Goal: Task Accomplishment & Management: Use online tool/utility

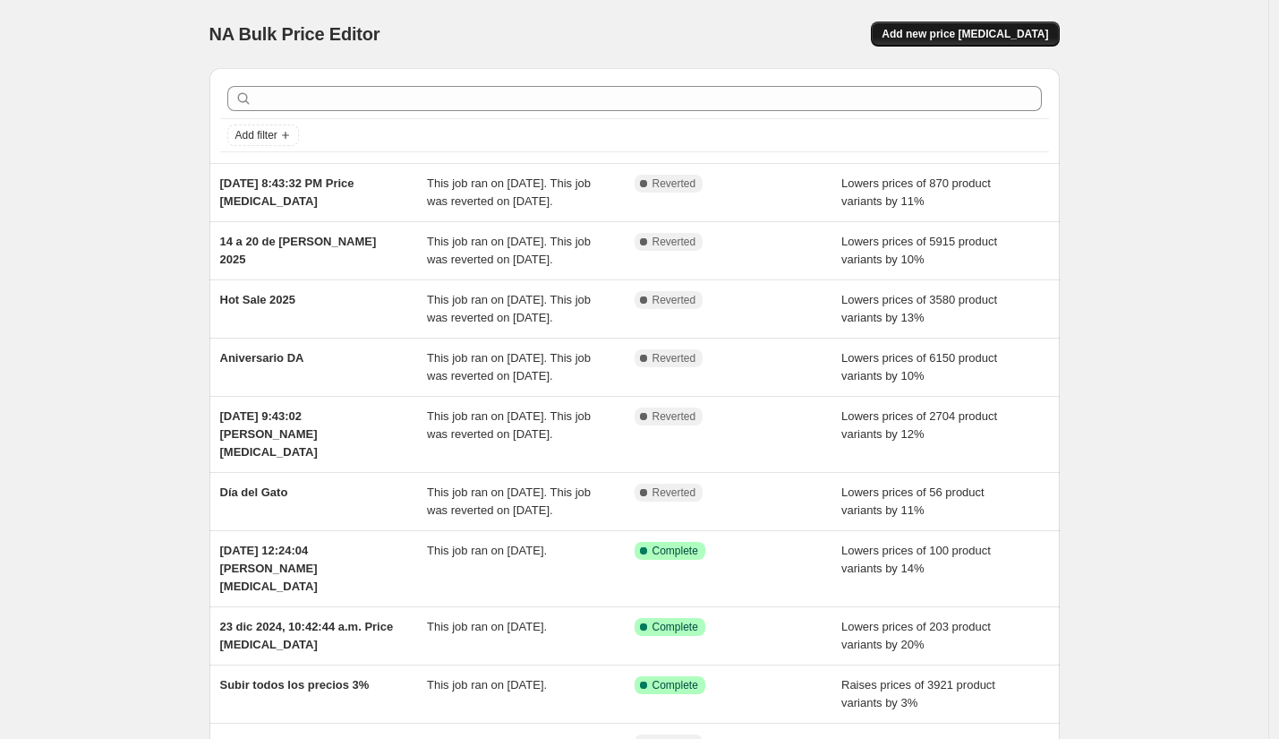
click at [976, 27] on button "Add new price [MEDICAL_DATA]" at bounding box center [965, 33] width 188 height 25
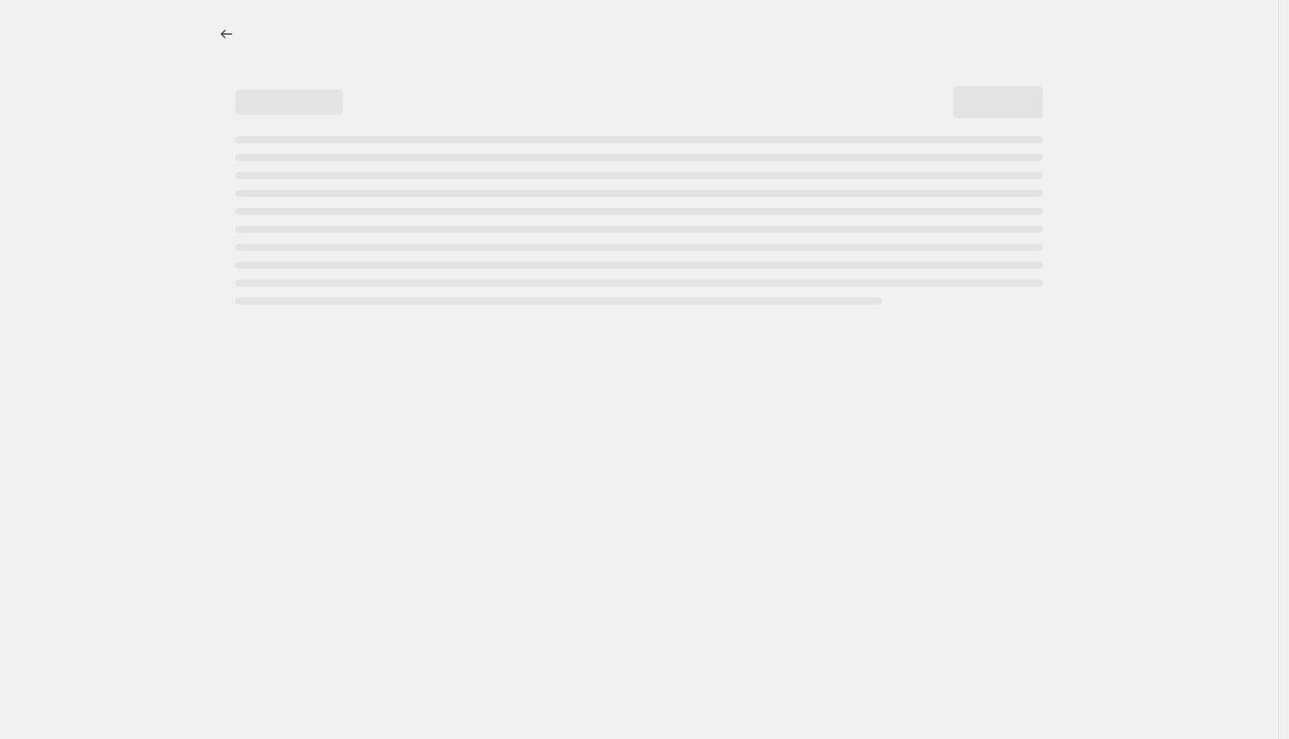
select select "percentage"
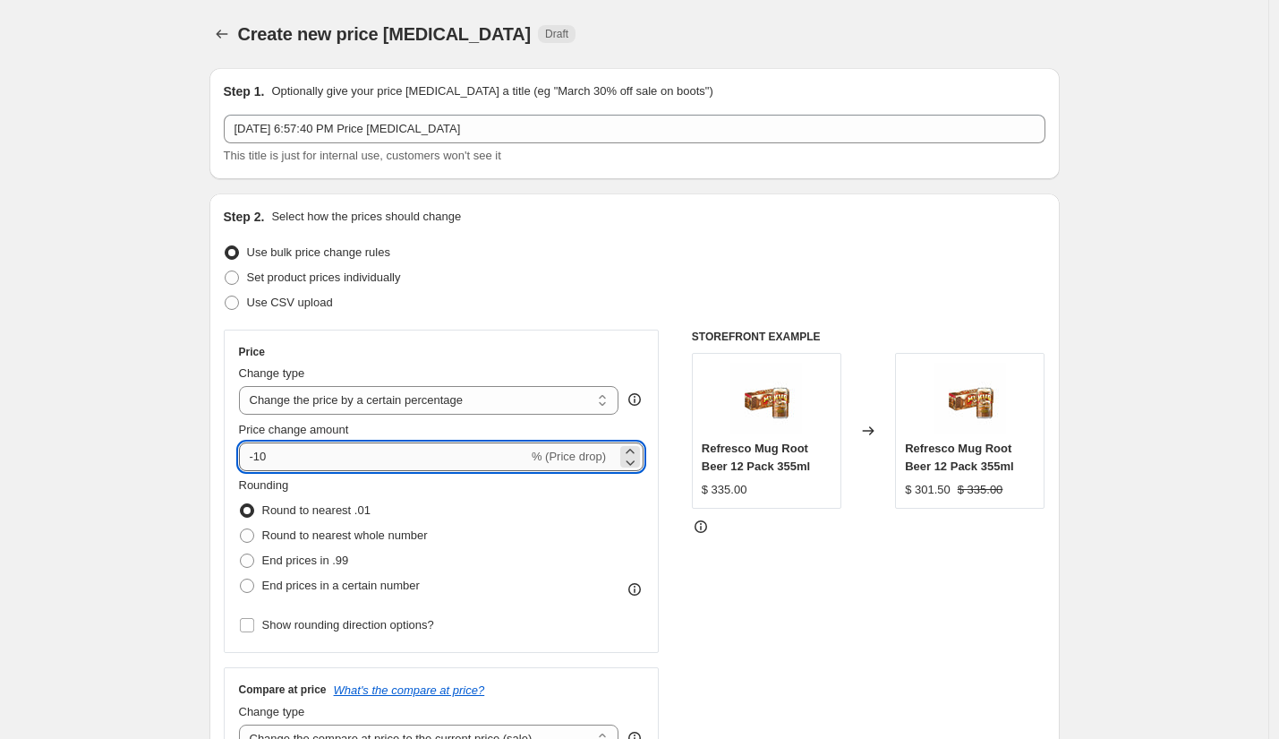
click at [338, 470] on input "-10" at bounding box center [383, 456] width 289 height 29
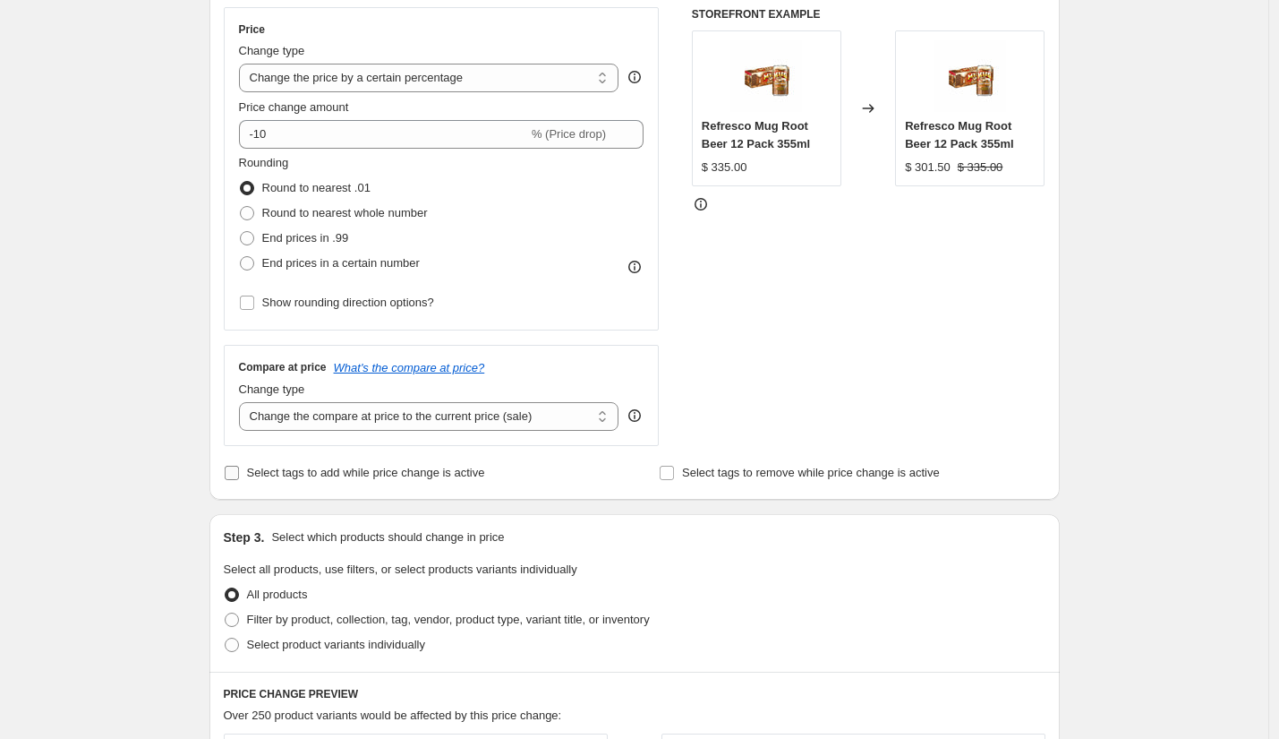
scroll to position [325, 0]
click at [338, 418] on select "Change the compare at price to the current price (sale) Change the compare at p…" at bounding box center [429, 413] width 381 height 29
click at [244, 399] on select "Change the compare at price to the current price (sale) Change the compare at p…" at bounding box center [429, 413] width 381 height 29
click at [158, 482] on div "Create new price change job. This page is ready Create new price change job Dra…" at bounding box center [634, 570] width 1269 height 1790
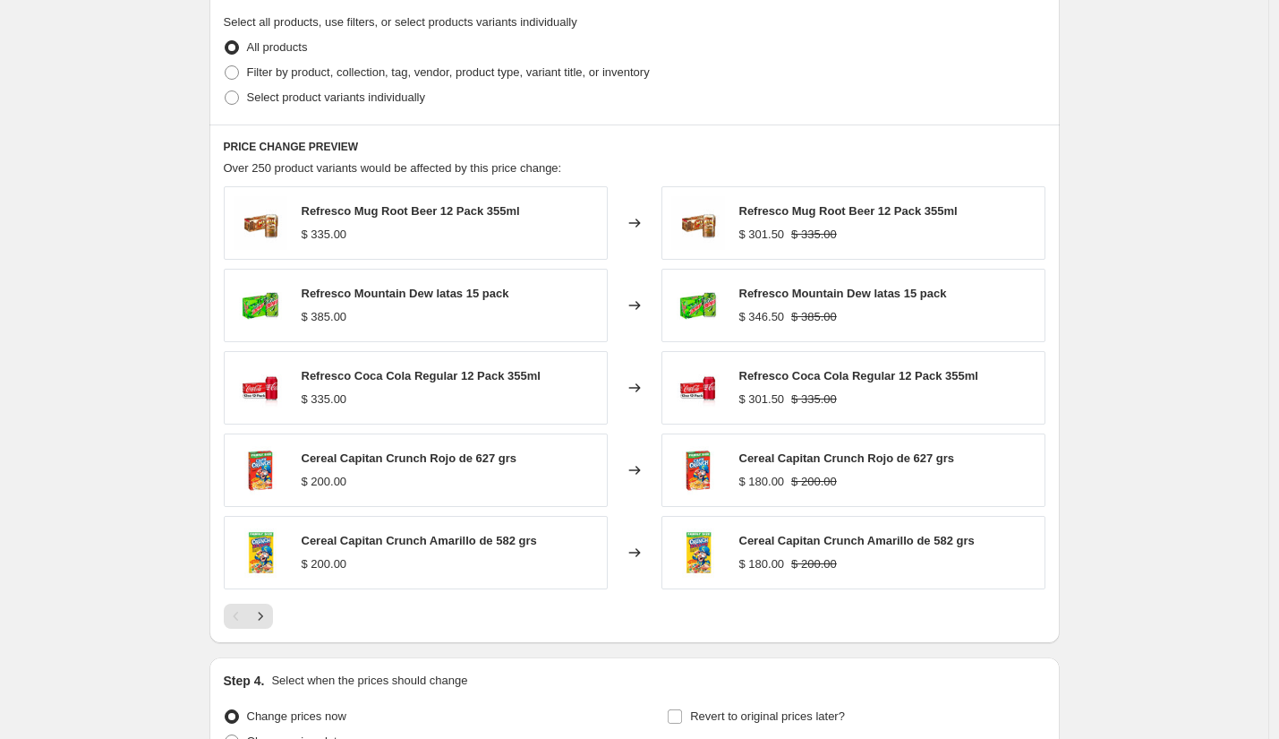
scroll to position [884, 0]
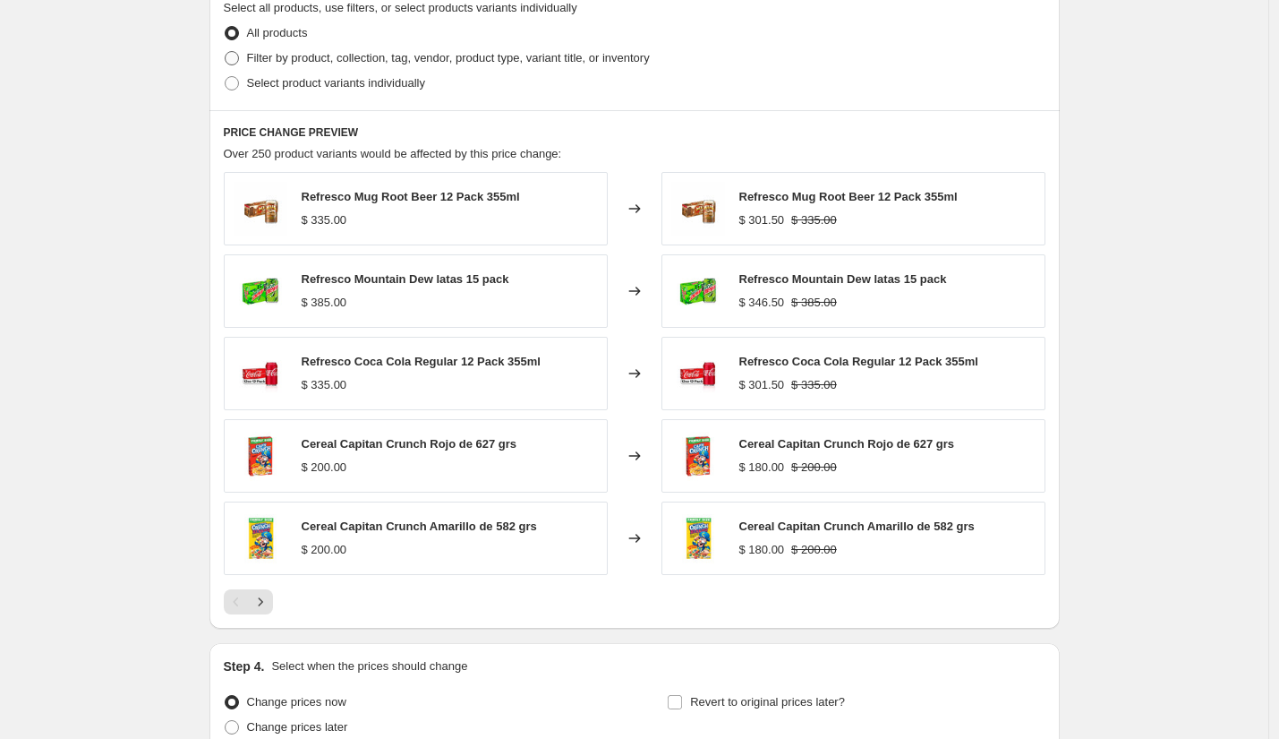
click at [231, 57] on span at bounding box center [232, 58] width 14 height 14
click at [226, 52] on input "Filter by product, collection, tag, vendor, product type, variant title, or inv…" at bounding box center [225, 51] width 1 height 1
radio input "true"
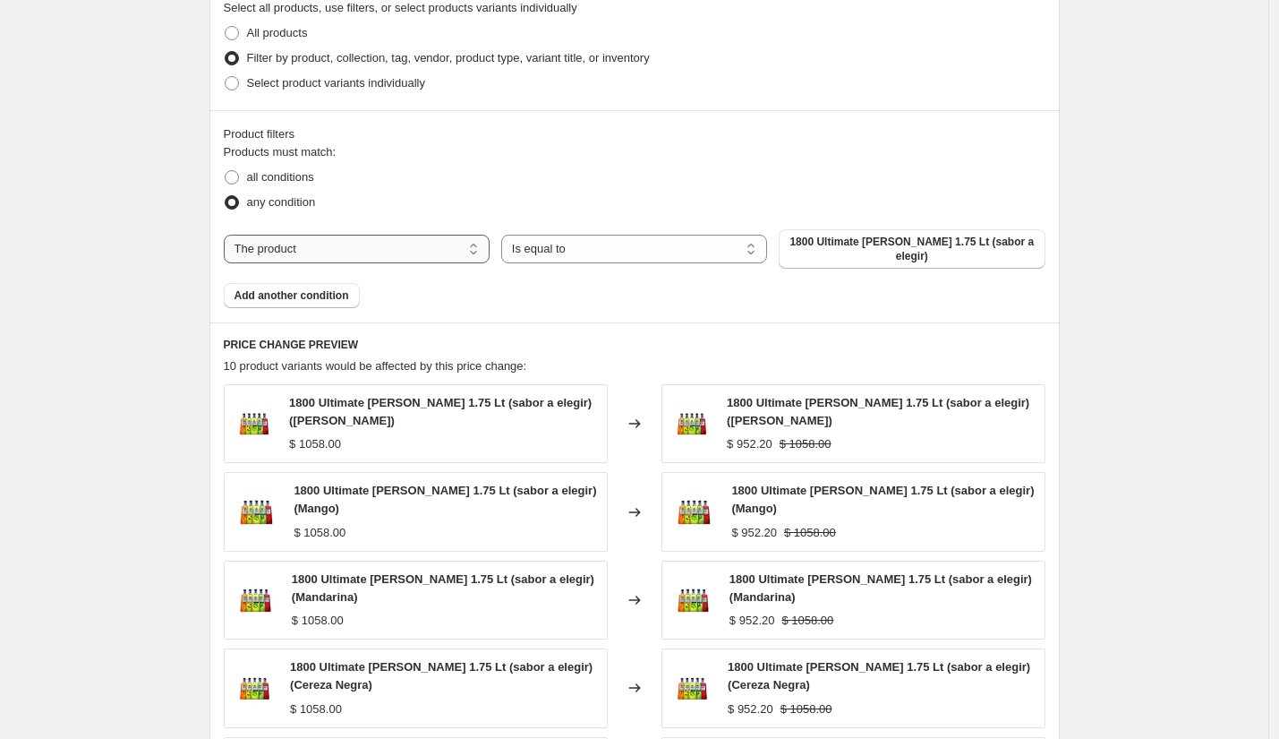
click at [389, 253] on select "The product The product's collection The product's tag The product's vendor The…" at bounding box center [357, 249] width 266 height 29
select select "collection"
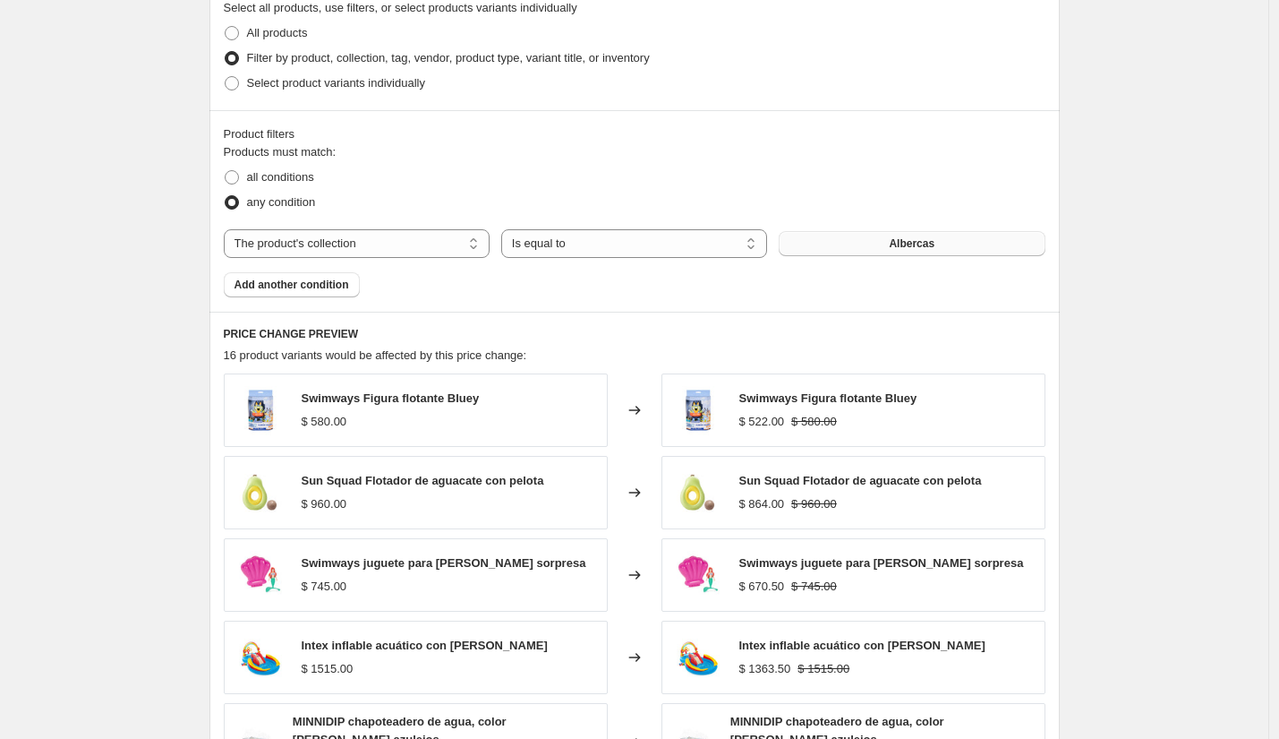
click at [854, 252] on button "Albercas" at bounding box center [912, 243] width 266 height 25
click at [339, 284] on span "Add another condition" at bounding box center [292, 285] width 115 height 14
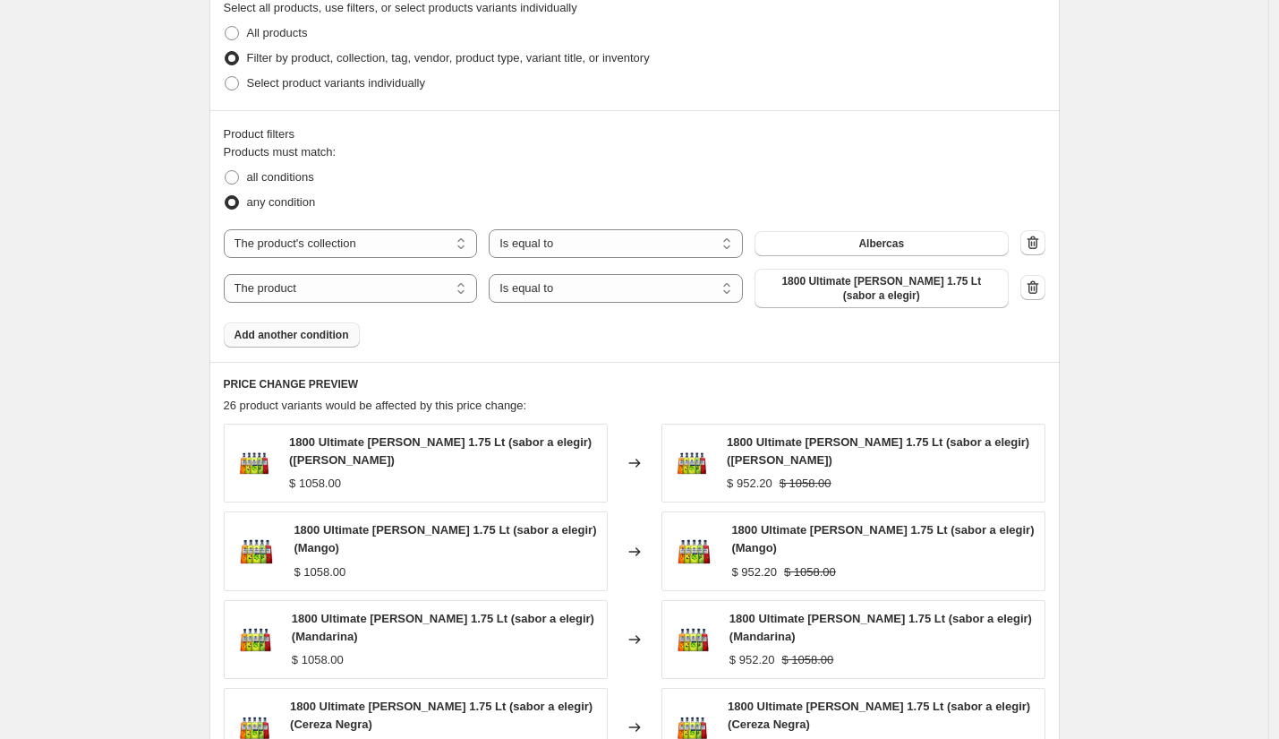
click at [857, 258] on div "The product The product's collection The product's tag The product's vendor The…" at bounding box center [635, 268] width 822 height 79
click at [858, 247] on button "Albercas" at bounding box center [882, 243] width 254 height 25
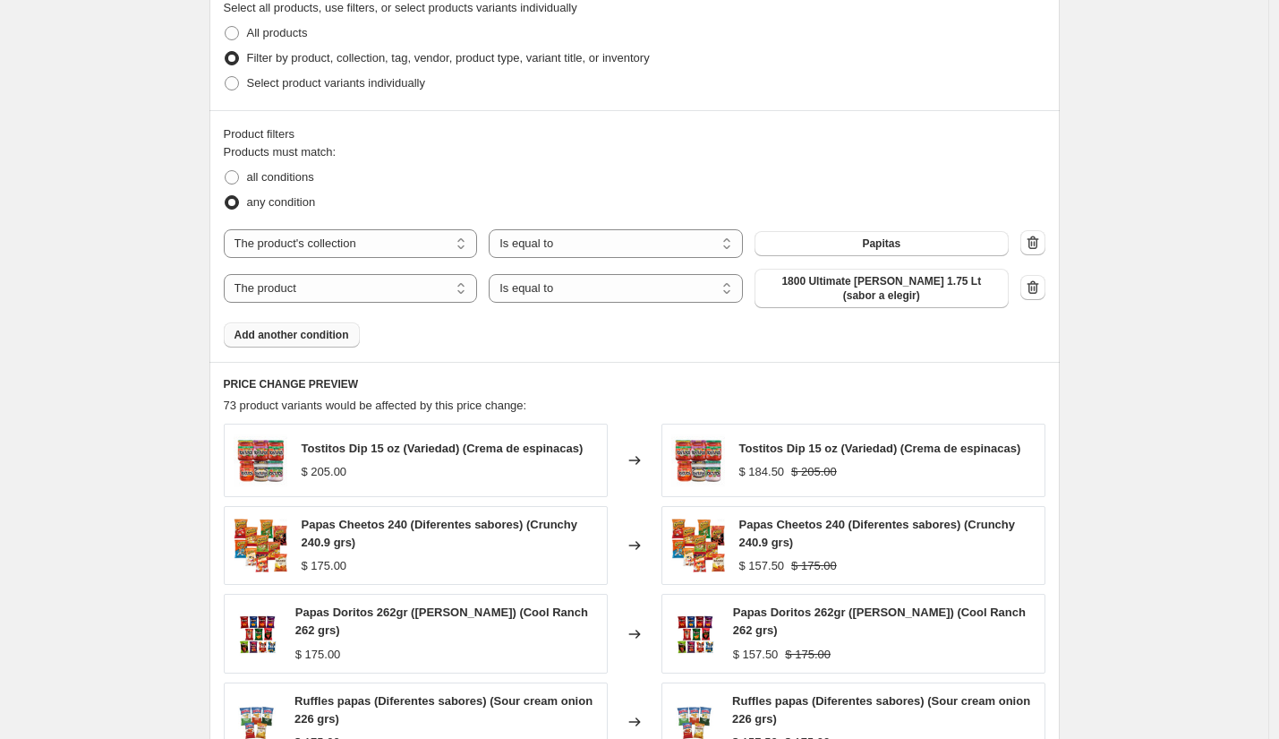
click at [857, 292] on span "1800 Ultimate Margarita 1.75 Lt (sabor a elegir)" at bounding box center [882, 288] width 233 height 29
click at [359, 278] on select "The product The product's collection The product's tag The product's vendor The…" at bounding box center [351, 288] width 254 height 29
select select "collection"
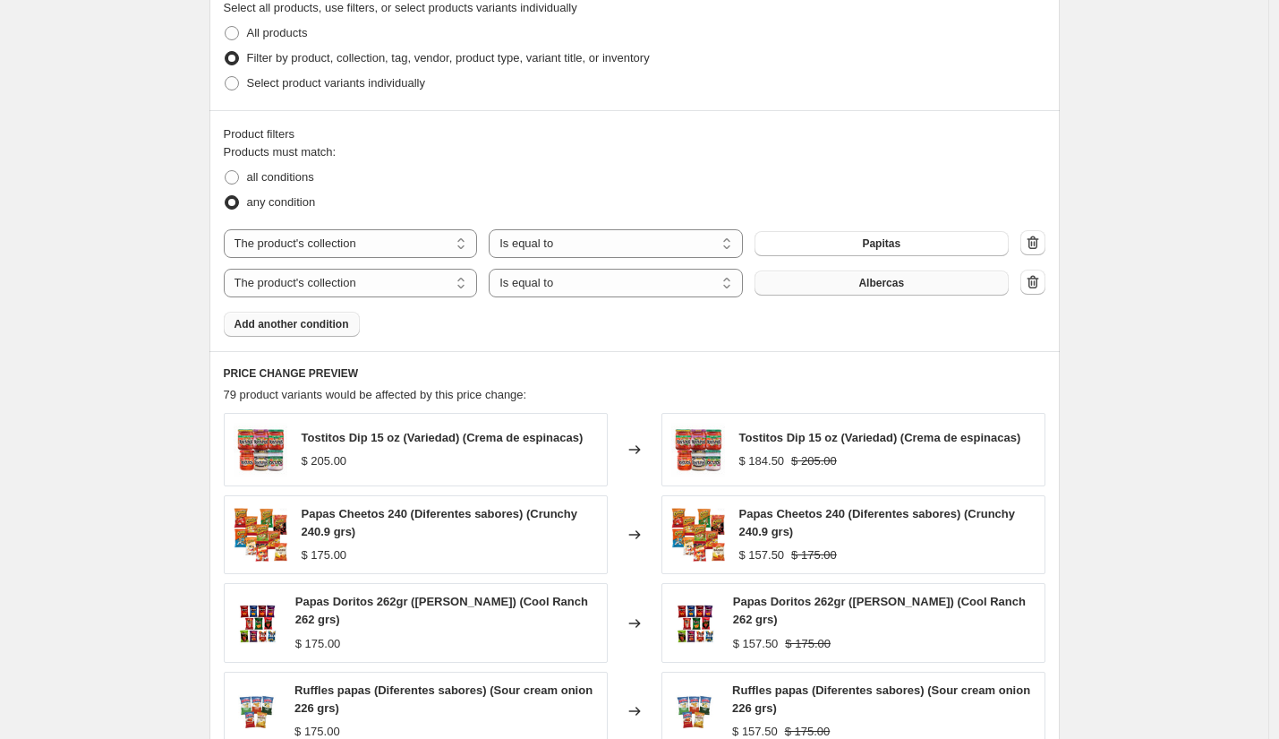
click at [859, 289] on button "Albercas" at bounding box center [882, 282] width 254 height 25
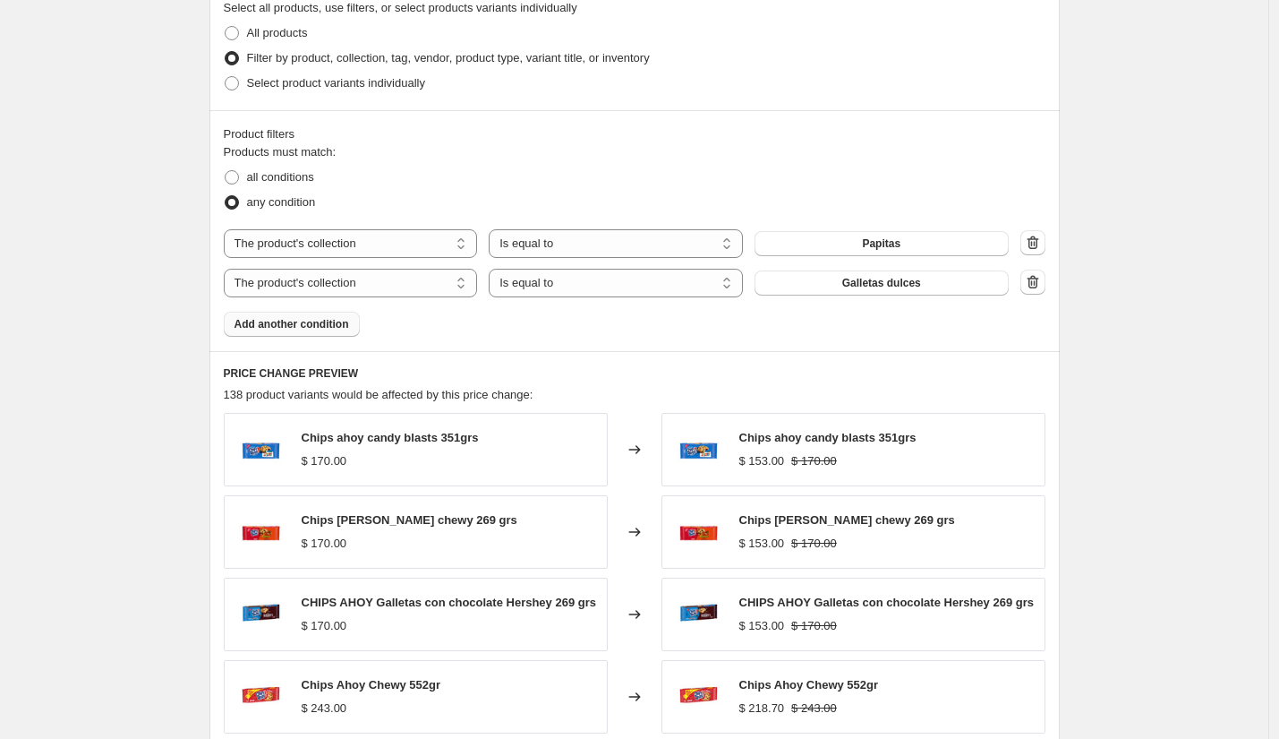
click at [322, 323] on span "Add another condition" at bounding box center [292, 324] width 115 height 14
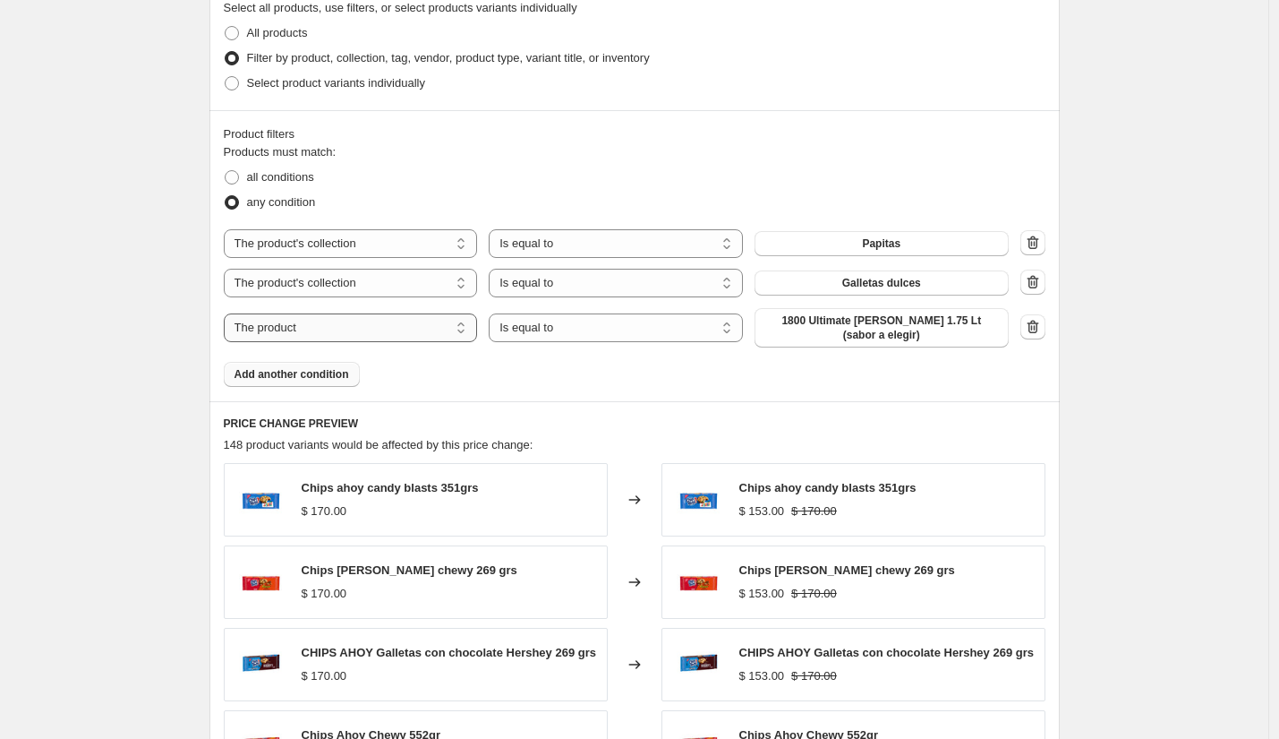
click at [381, 336] on select "The product The product's collection The product's tag The product's vendor The…" at bounding box center [351, 327] width 254 height 29
select select "collection"
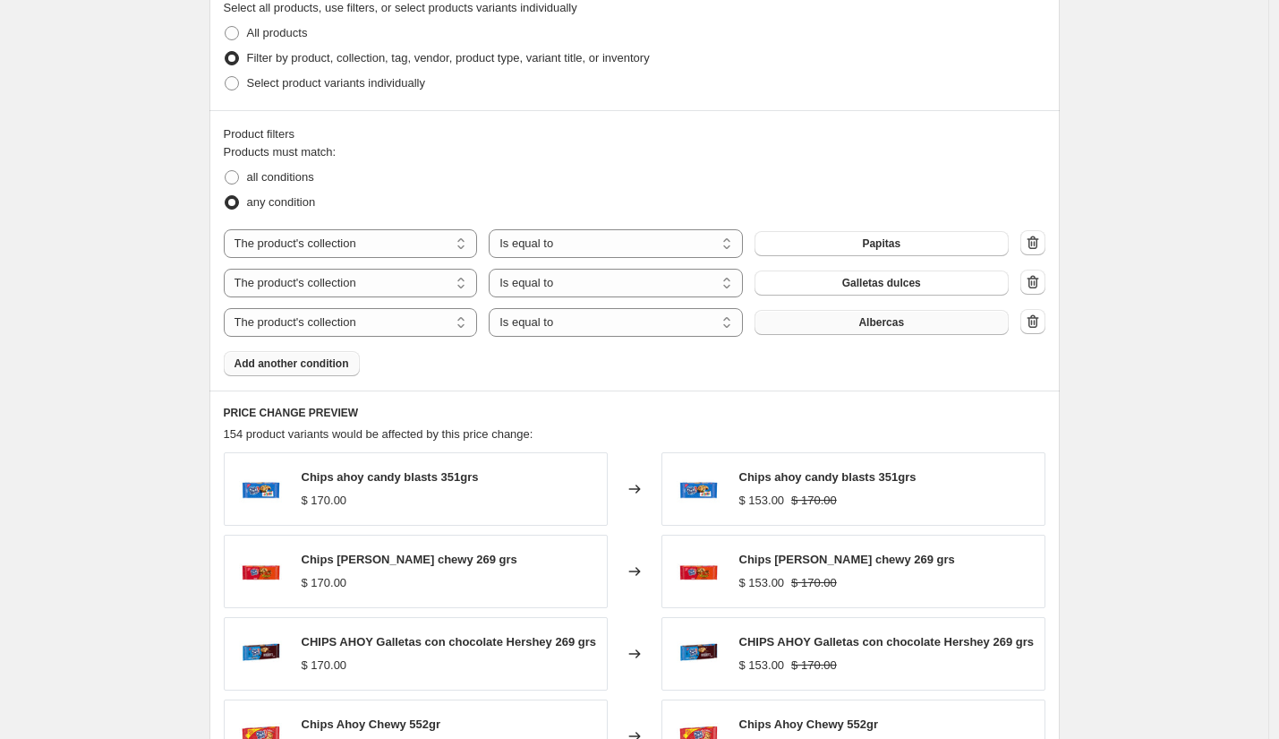
click at [830, 328] on button "Albercas" at bounding box center [882, 322] width 254 height 25
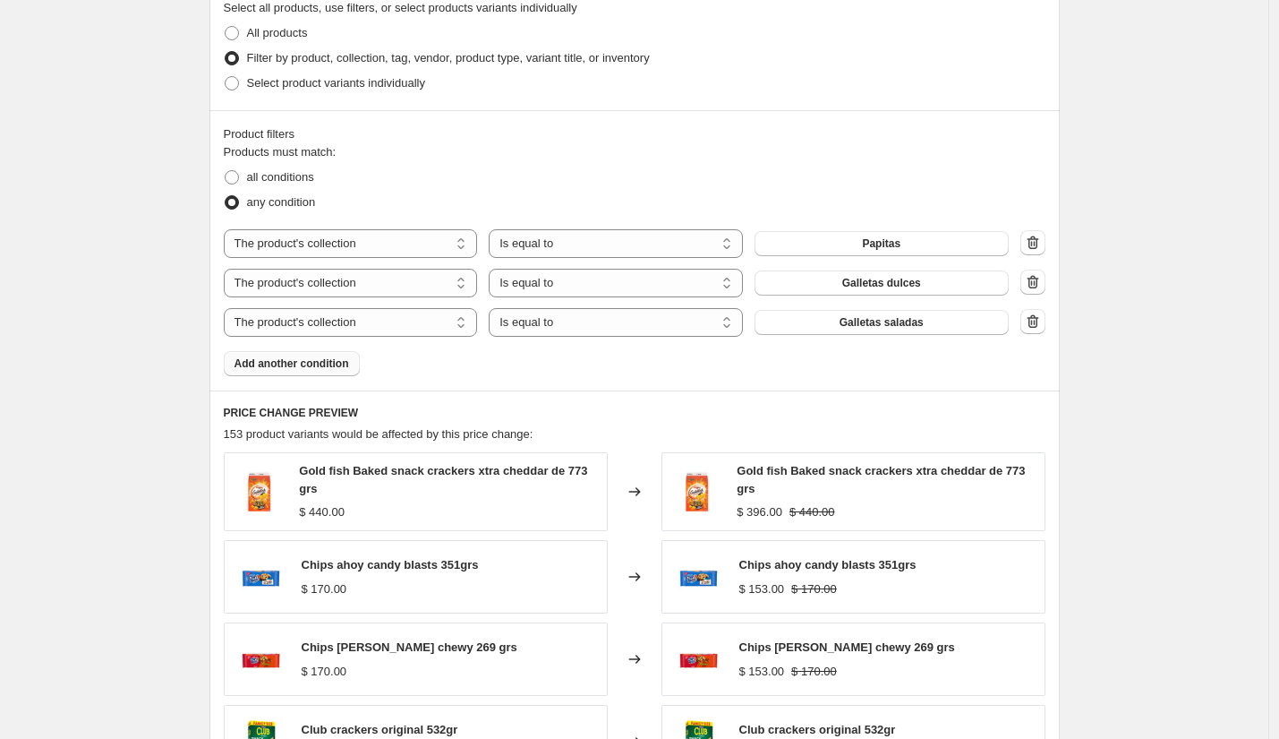
click at [335, 363] on span "Add another condition" at bounding box center [292, 363] width 115 height 14
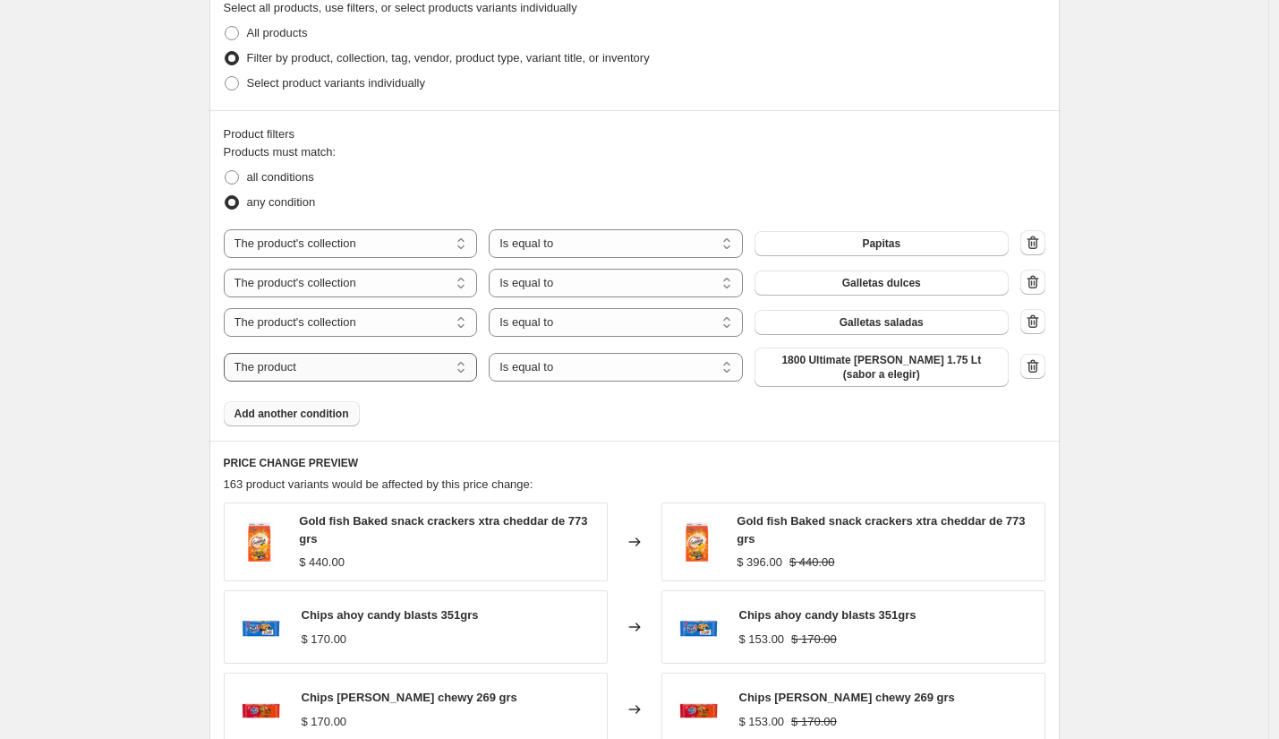
click at [386, 369] on select "The product The product's collection The product's tag The product's vendor The…" at bounding box center [351, 367] width 254 height 29
select select "collection"
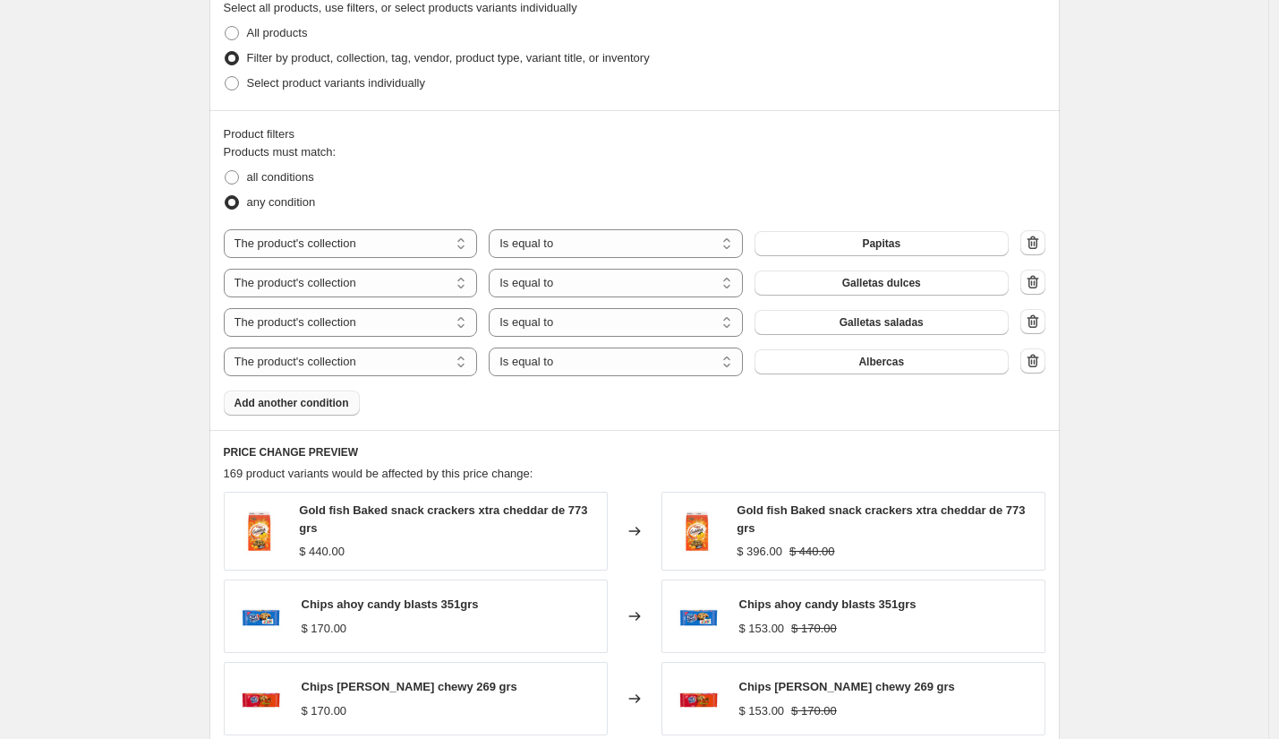
click at [834, 358] on button "Albercas" at bounding box center [882, 361] width 254 height 25
click at [336, 401] on span "Add another condition" at bounding box center [292, 403] width 115 height 14
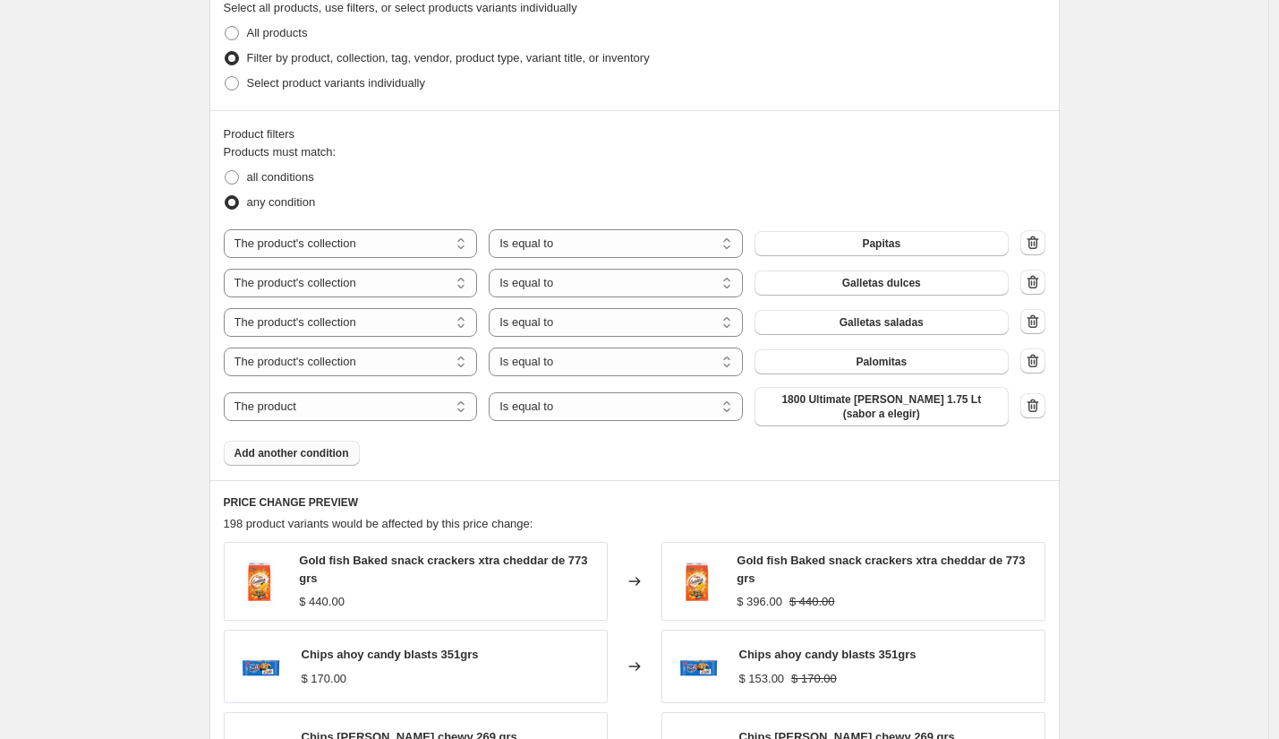
click at [337, 459] on button "Add another condition" at bounding box center [292, 453] width 136 height 25
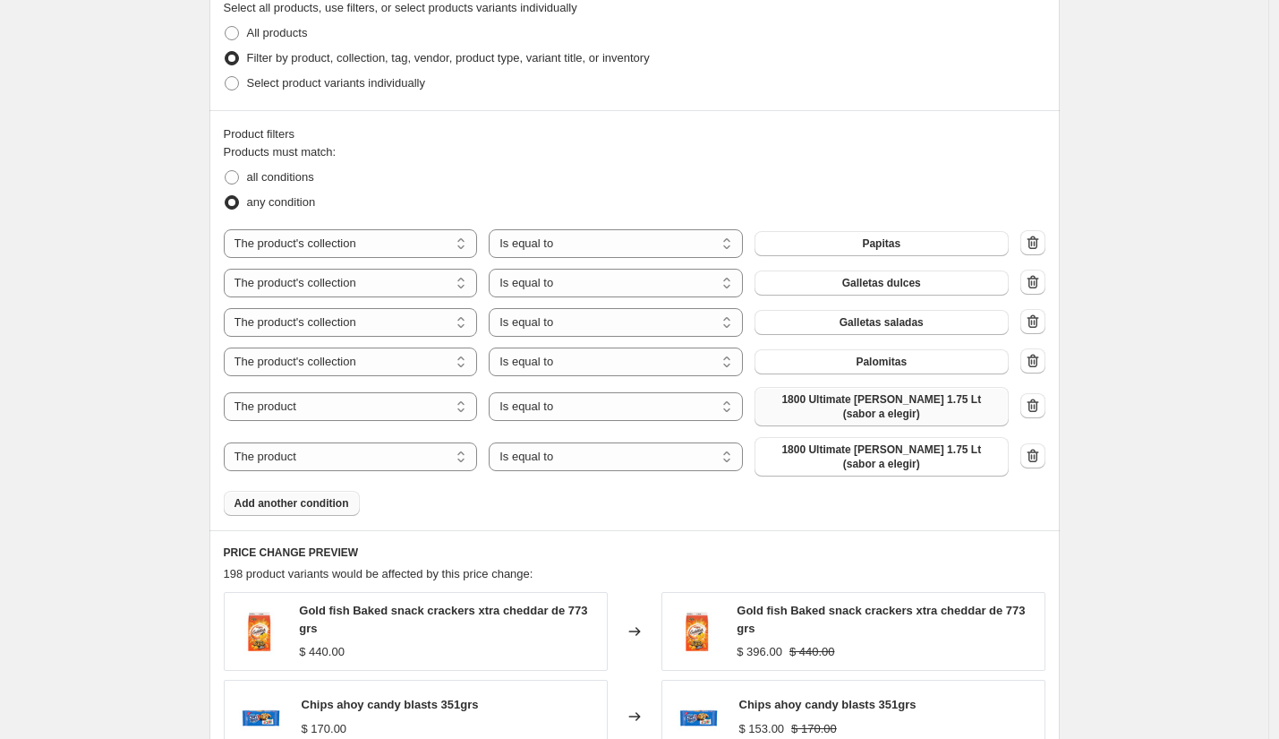
click at [864, 413] on span "1800 Ultimate Margarita 1.75 Lt (sabor a elegir)" at bounding box center [882, 406] width 233 height 29
click at [394, 411] on select "The product The product's collection The product's tag The product's vendor The…" at bounding box center [351, 406] width 254 height 29
select select "collection"
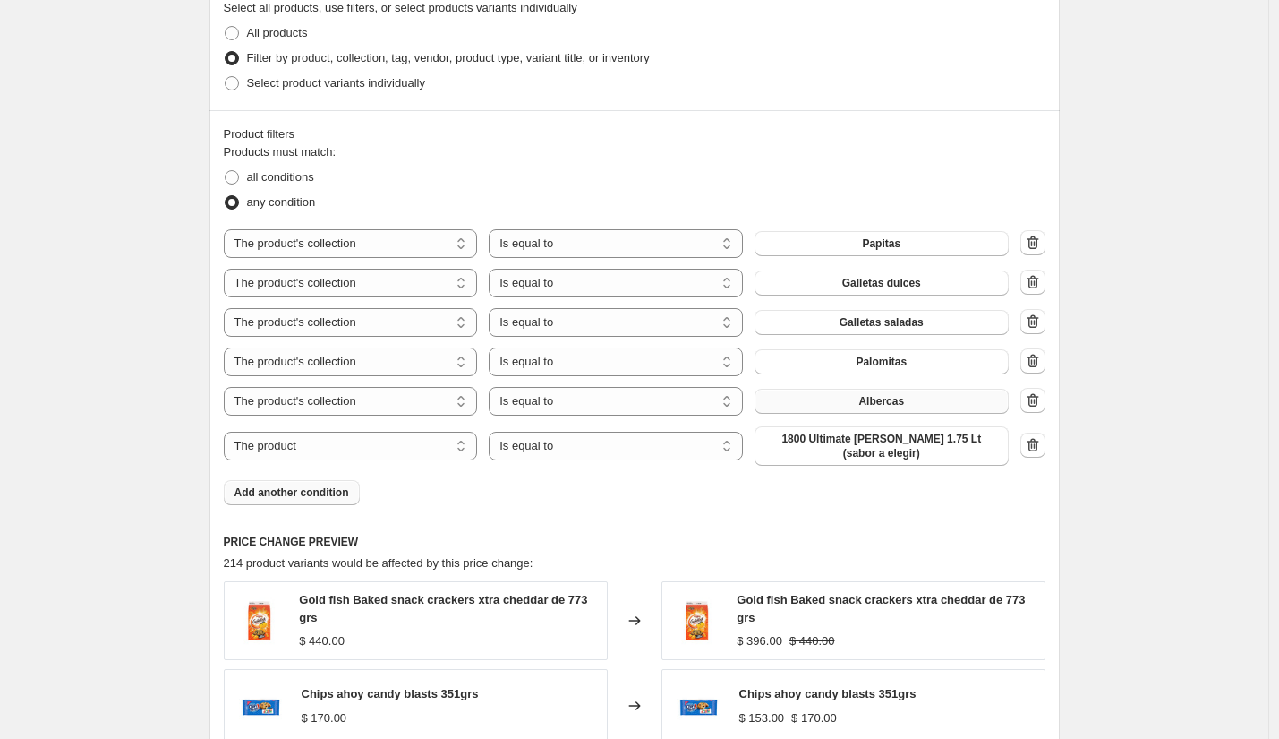
click at [860, 404] on button "Albercas" at bounding box center [882, 401] width 254 height 25
click at [414, 442] on select "The product The product's collection The product's tag The product's vendor The…" at bounding box center [351, 446] width 254 height 29
select select "collection"
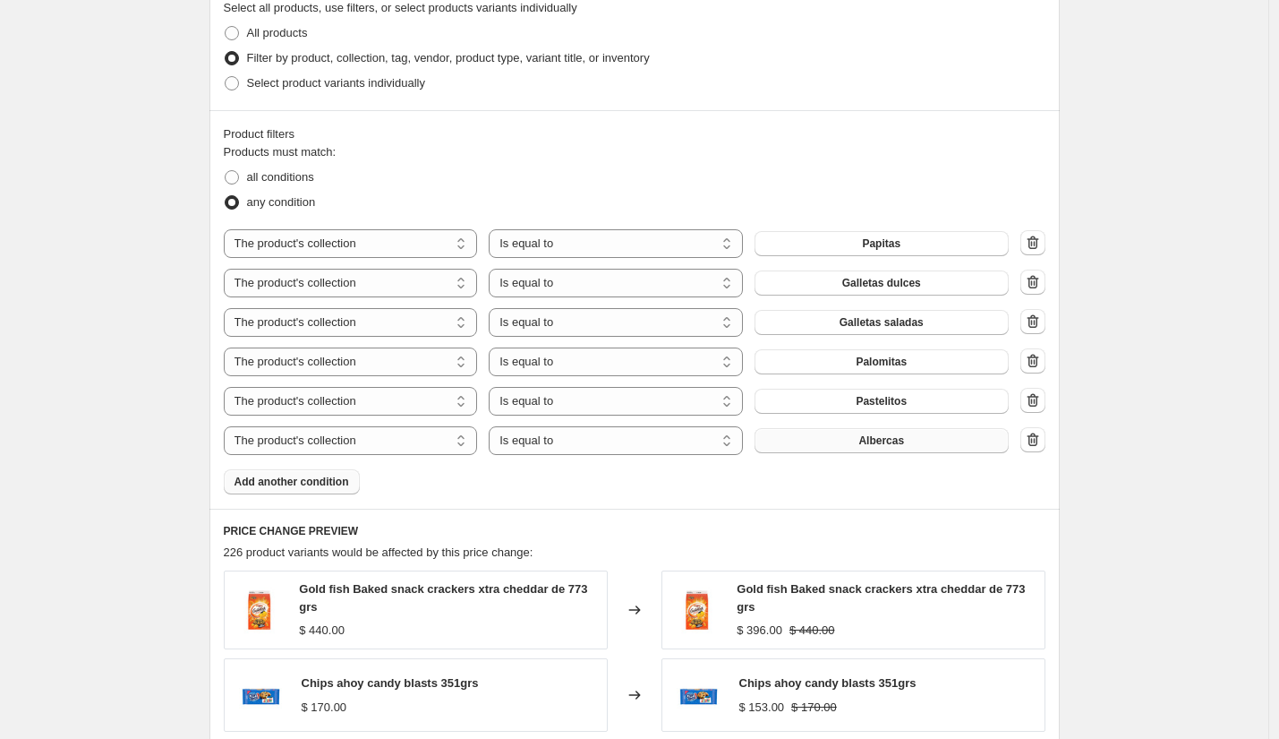
click at [876, 442] on span "Albercas" at bounding box center [882, 440] width 46 height 14
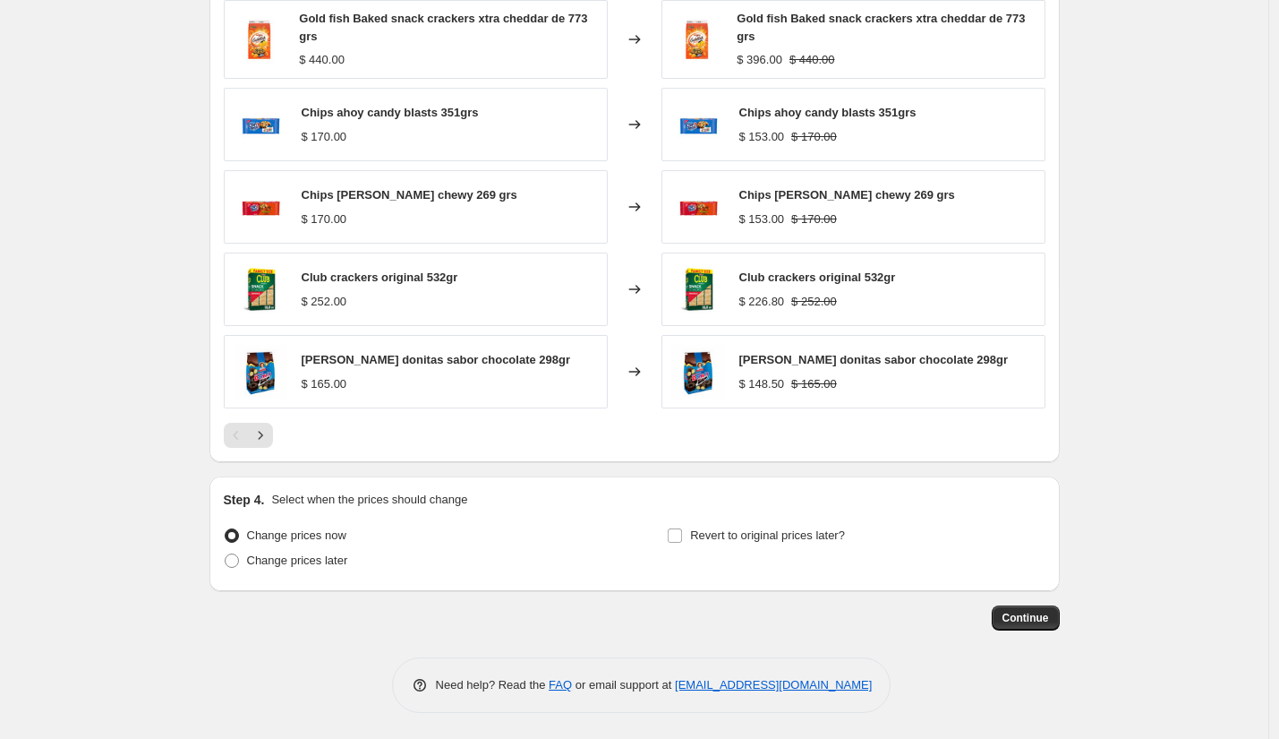
scroll to position [1455, 0]
click at [345, 560] on span "Change prices later" at bounding box center [297, 558] width 101 height 13
click at [226, 553] on input "Change prices later" at bounding box center [225, 552] width 1 height 1
radio input "true"
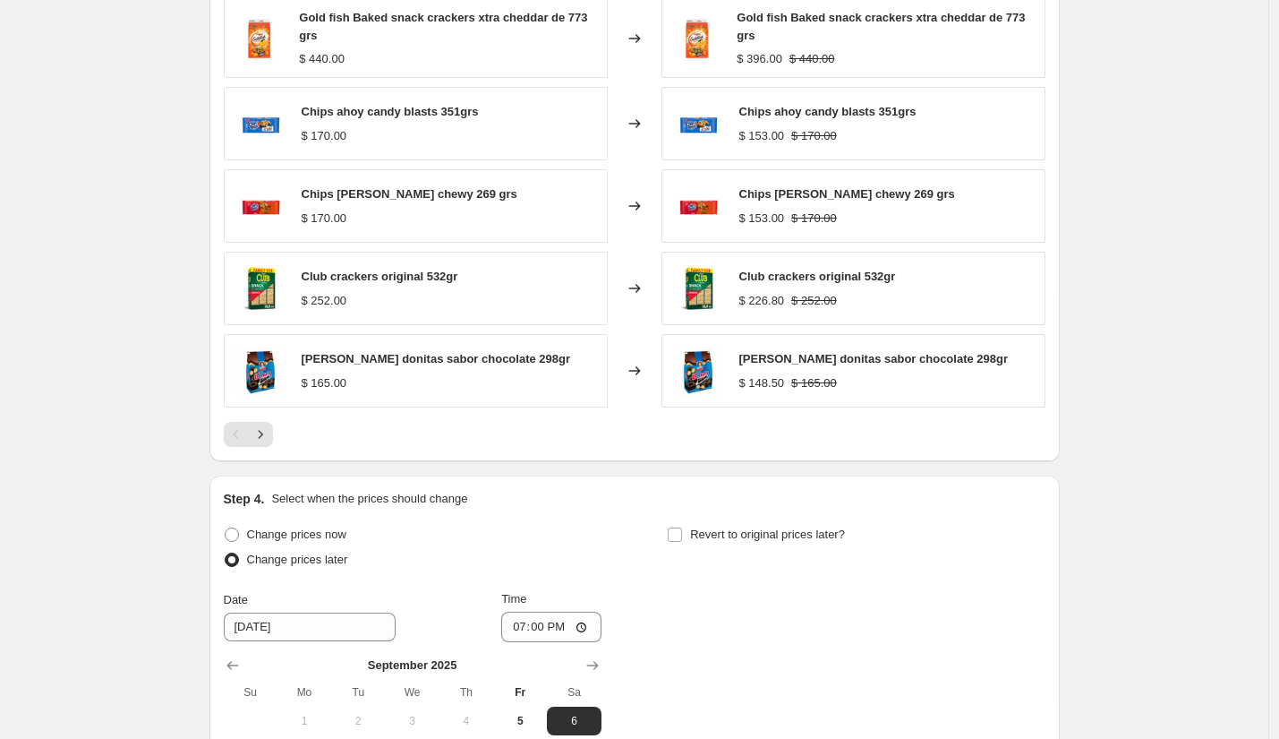
scroll to position [1761, 0]
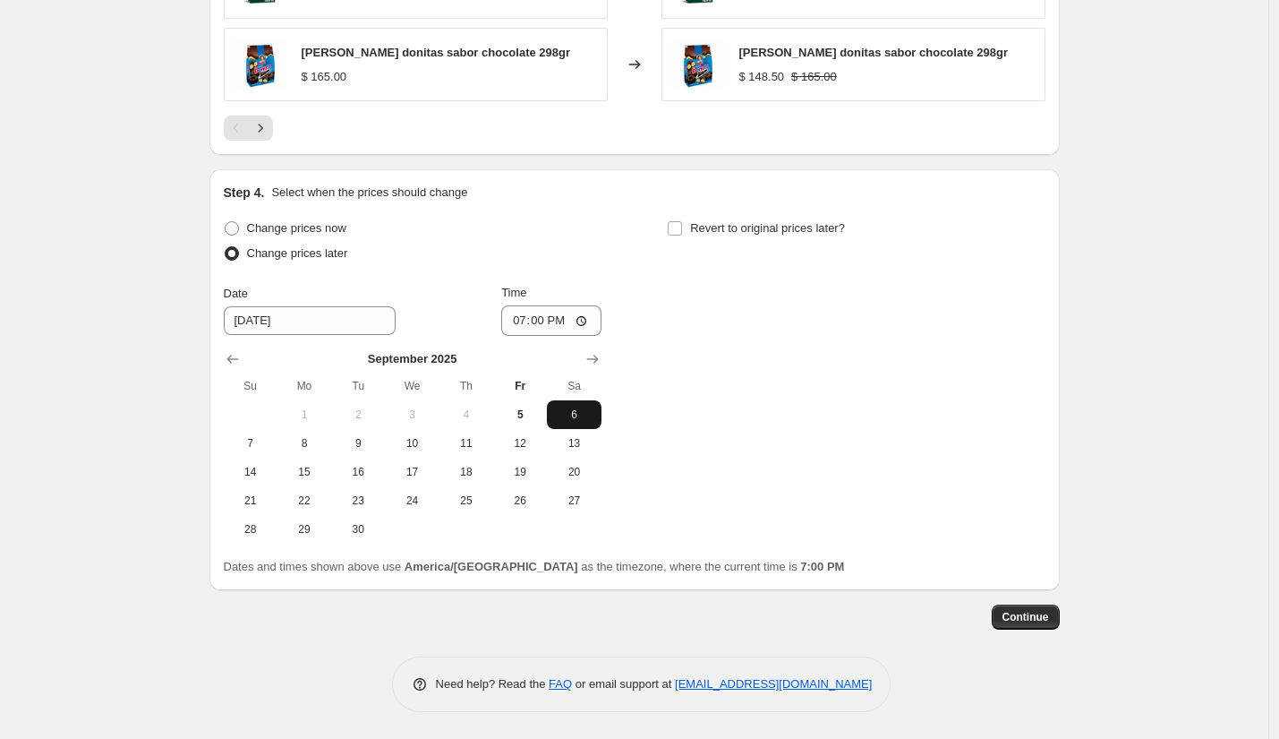
click at [577, 415] on span "6" at bounding box center [573, 414] width 39 height 14
click at [518, 319] on input "19:00" at bounding box center [551, 320] width 100 height 30
click at [556, 320] on input "12:00" at bounding box center [551, 320] width 100 height 30
click at [516, 324] on input "00:00" at bounding box center [551, 320] width 100 height 30
type input "01:00"
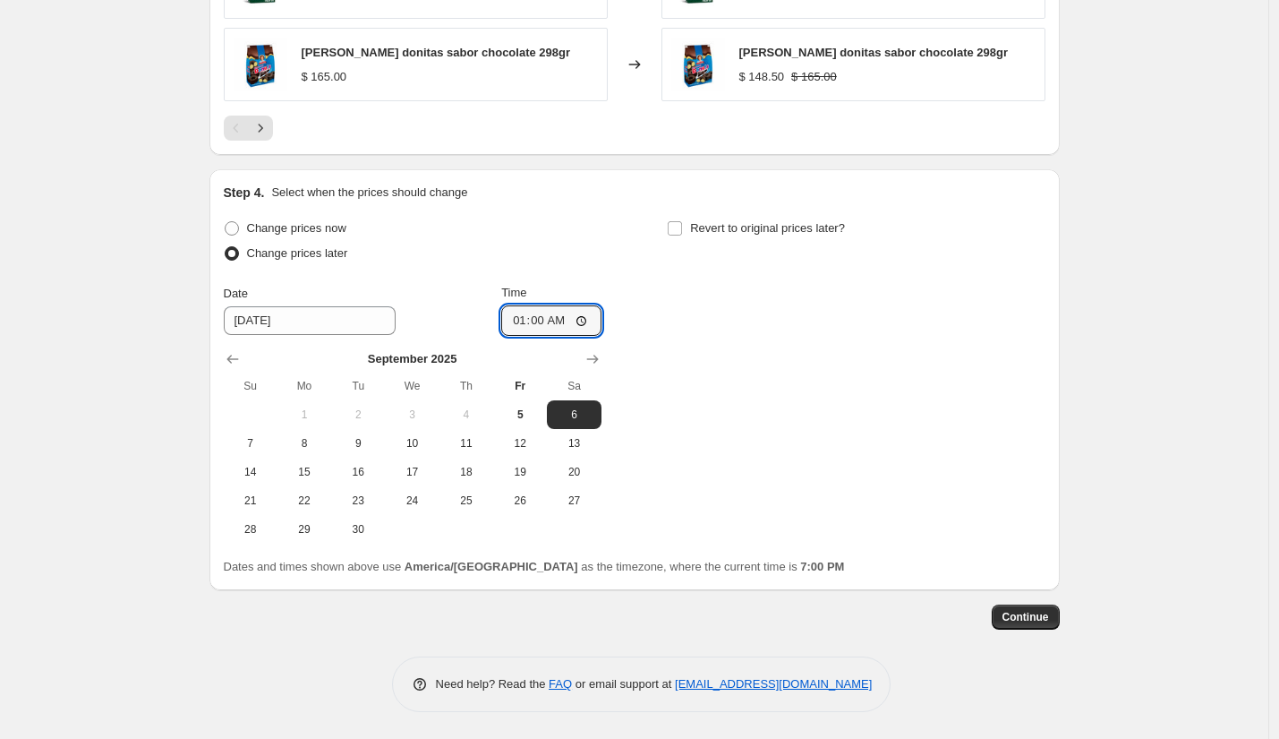
click at [680, 346] on div "Change prices now Change prices later Date 9/6/2025 Time 01:00 September 2025 S…" at bounding box center [635, 380] width 822 height 328
click at [682, 228] on input "Revert to original prices later?" at bounding box center [675, 228] width 14 height 14
checkbox input "true"
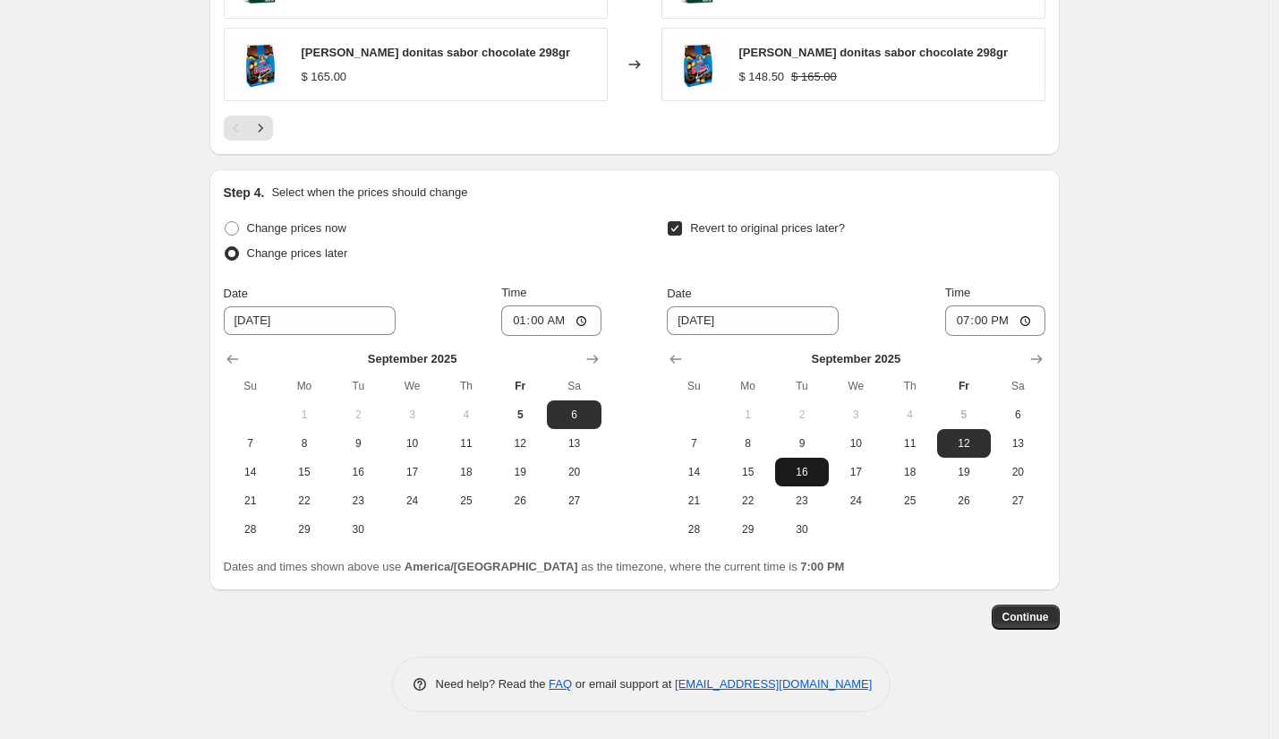
click at [805, 476] on span "16" at bounding box center [802, 472] width 39 height 14
type input "9/16/2025"
click at [961, 317] on input "19:00" at bounding box center [995, 320] width 100 height 30
click at [980, 321] on input "13:00" at bounding box center [995, 320] width 100 height 30
click at [1004, 317] on input "13:00" at bounding box center [995, 320] width 100 height 30
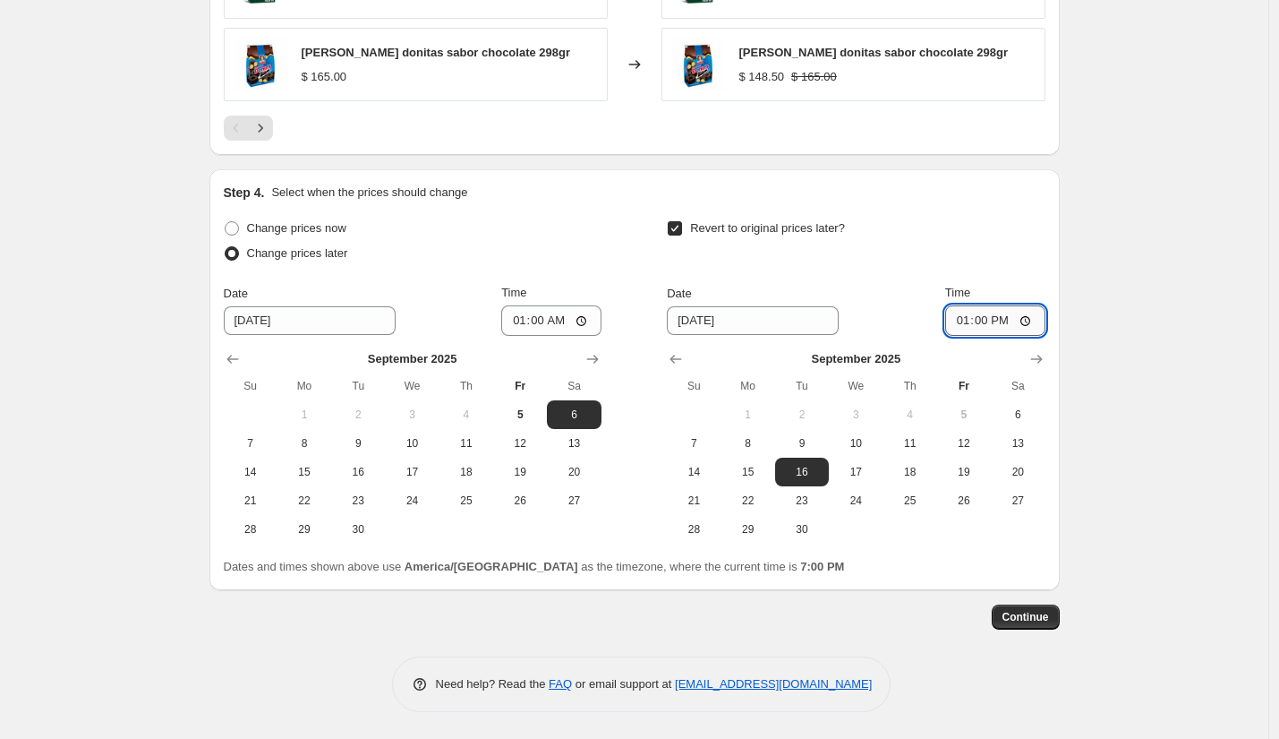
type input "01:00"
click at [1030, 626] on button "Continue" at bounding box center [1026, 616] width 68 height 25
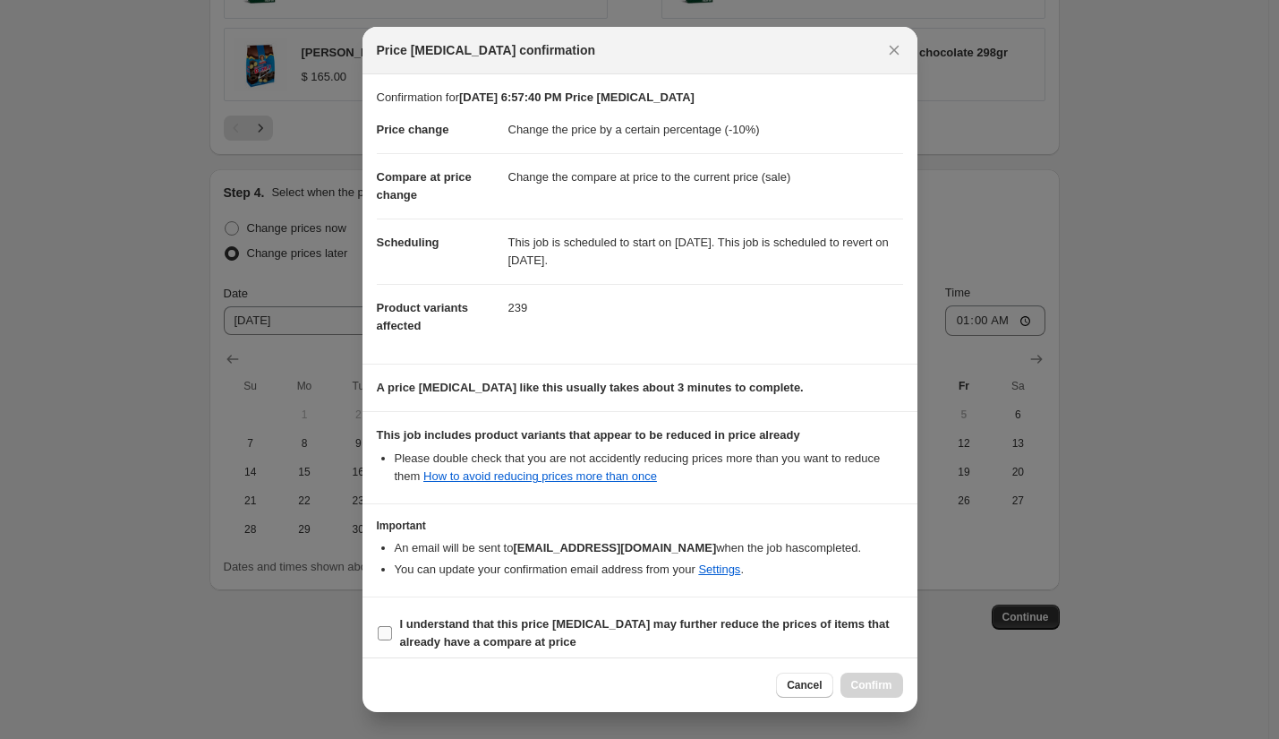
click at [498, 621] on b "I understand that this price change job may further reduce the prices of items …" at bounding box center [645, 632] width 490 height 31
click at [392, 626] on input "I understand that this price change job may further reduce the prices of items …" at bounding box center [385, 633] width 14 height 14
checkbox input "true"
click at [857, 686] on span "Confirm" at bounding box center [871, 685] width 41 height 14
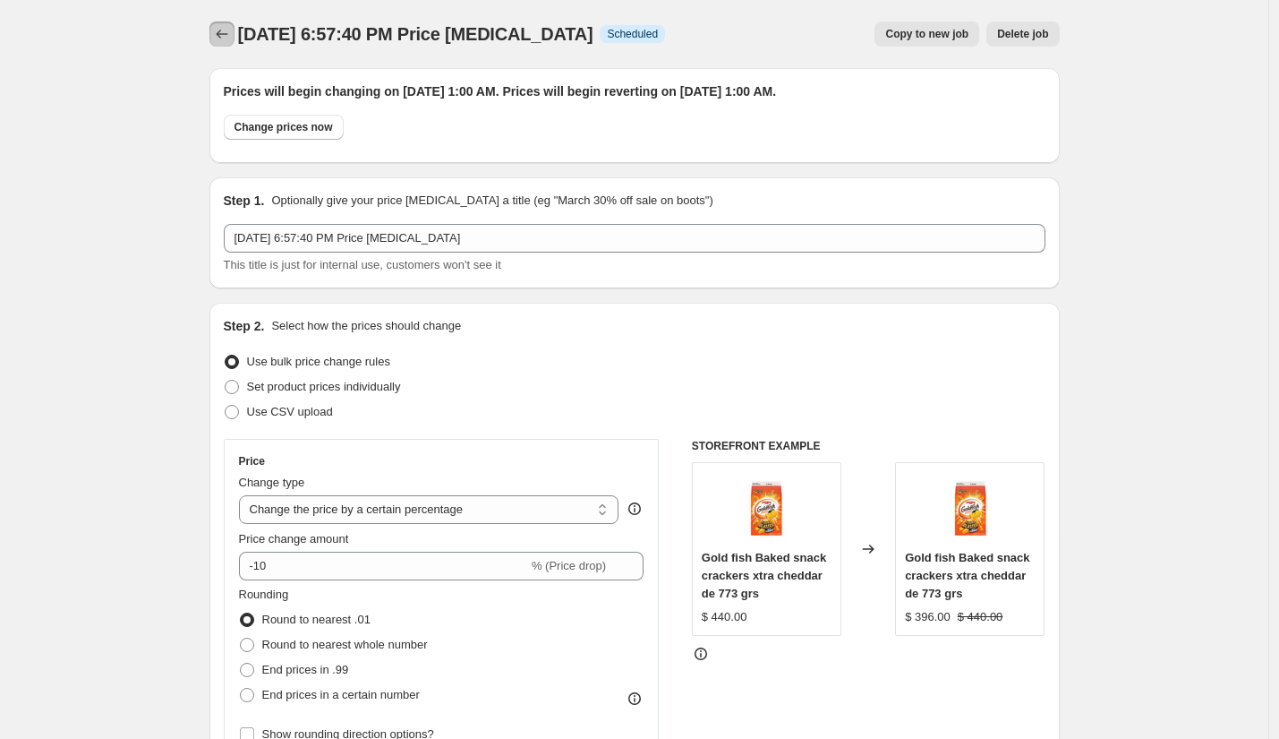
click at [224, 35] on icon "Price change jobs" at bounding box center [222, 34] width 18 height 18
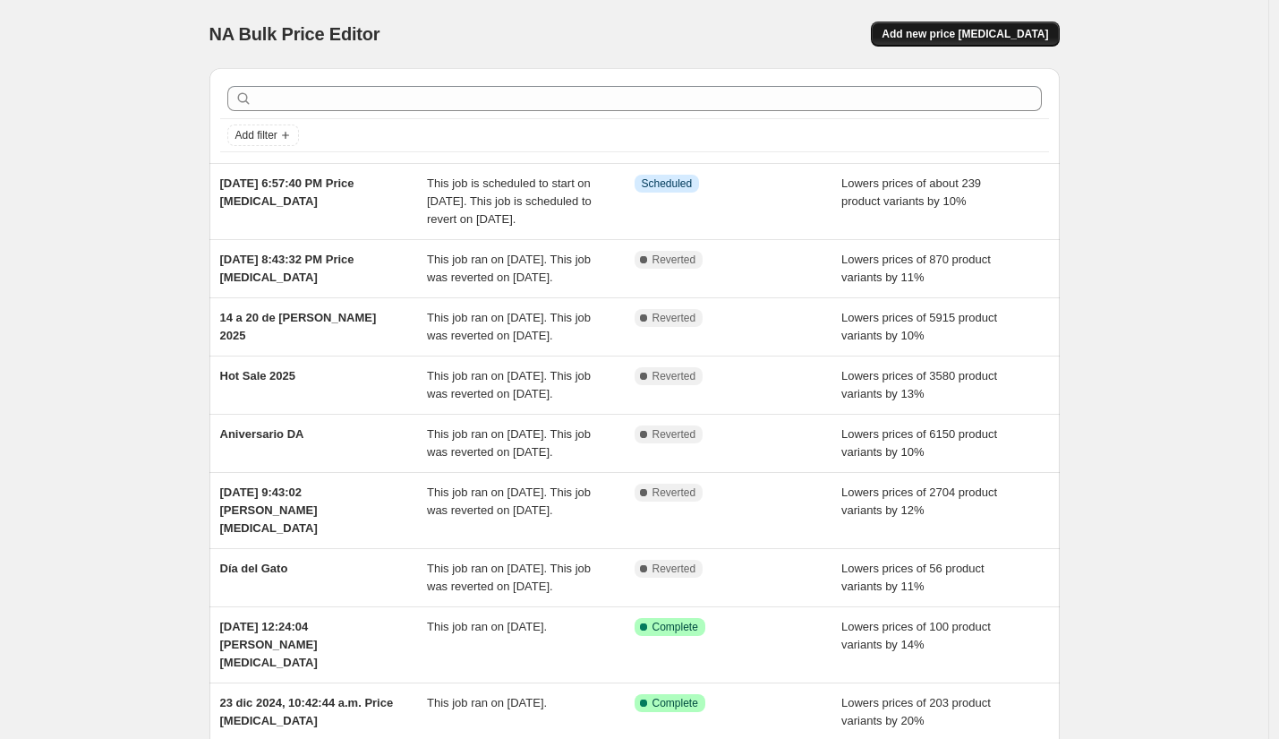
click at [932, 35] on span "Add new price change job" at bounding box center [965, 34] width 167 height 14
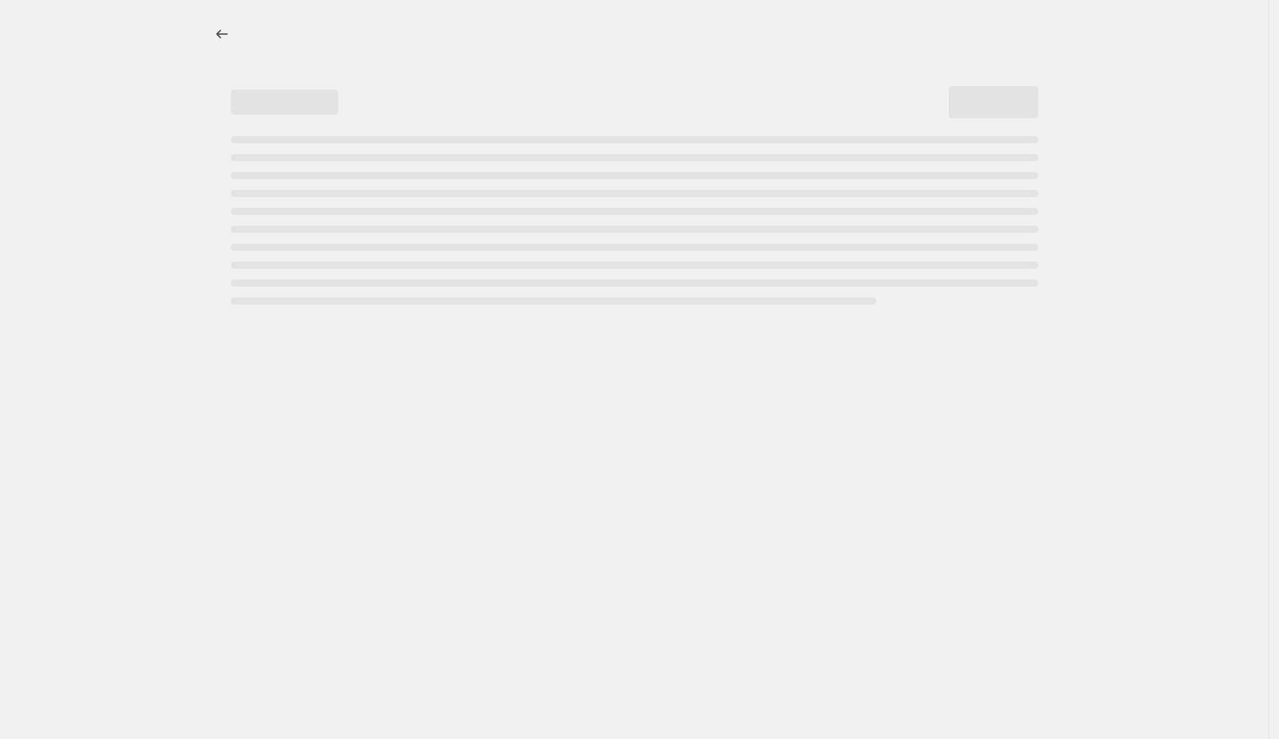
select select "percentage"
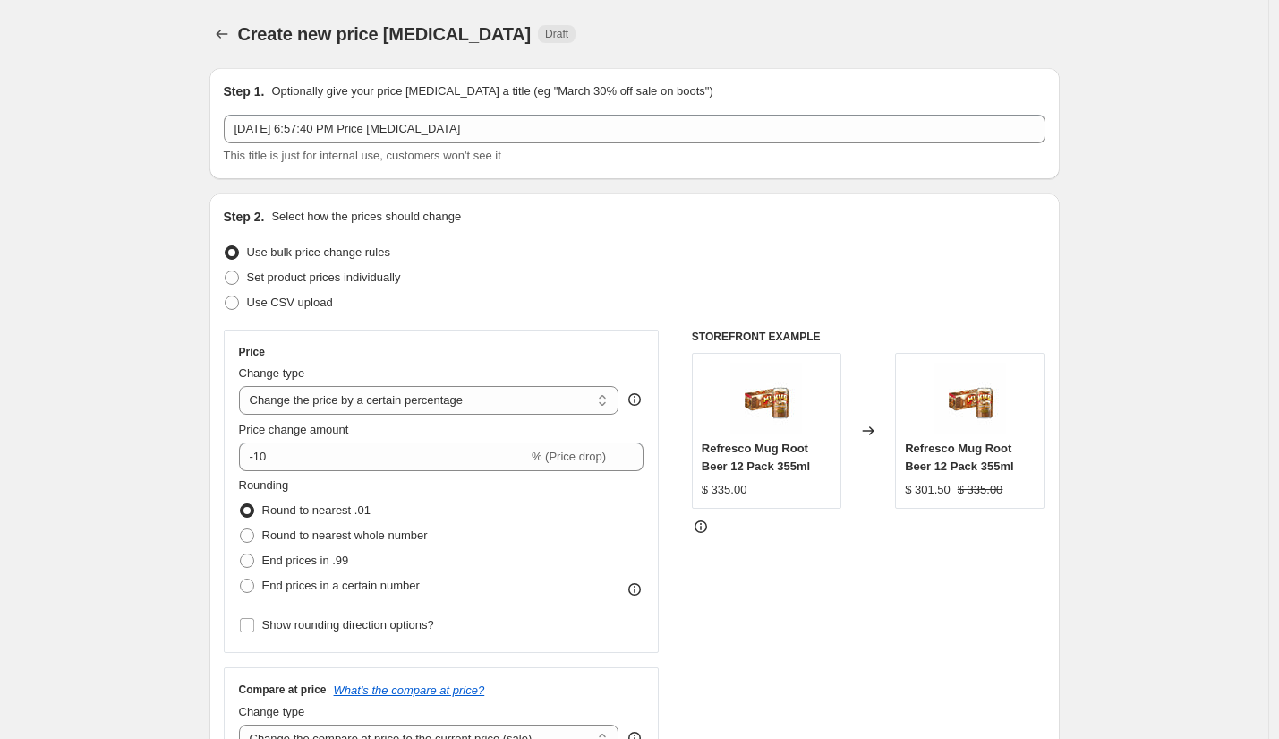
scroll to position [638, 0]
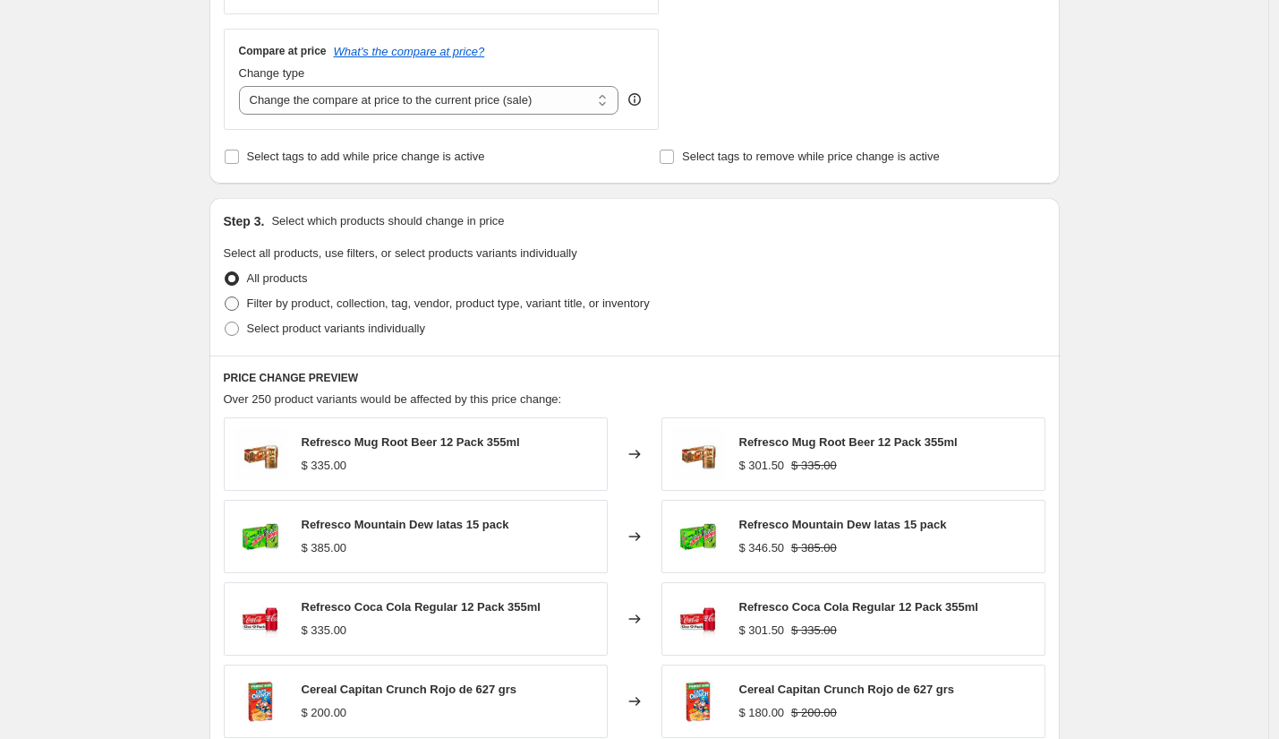
click at [360, 303] on span "Filter by product, collection, tag, vendor, product type, variant title, or inv…" at bounding box center [448, 302] width 403 height 13
click at [226, 297] on input "Filter by product, collection, tag, vendor, product type, variant title, or inv…" at bounding box center [225, 296] width 1 height 1
radio input "true"
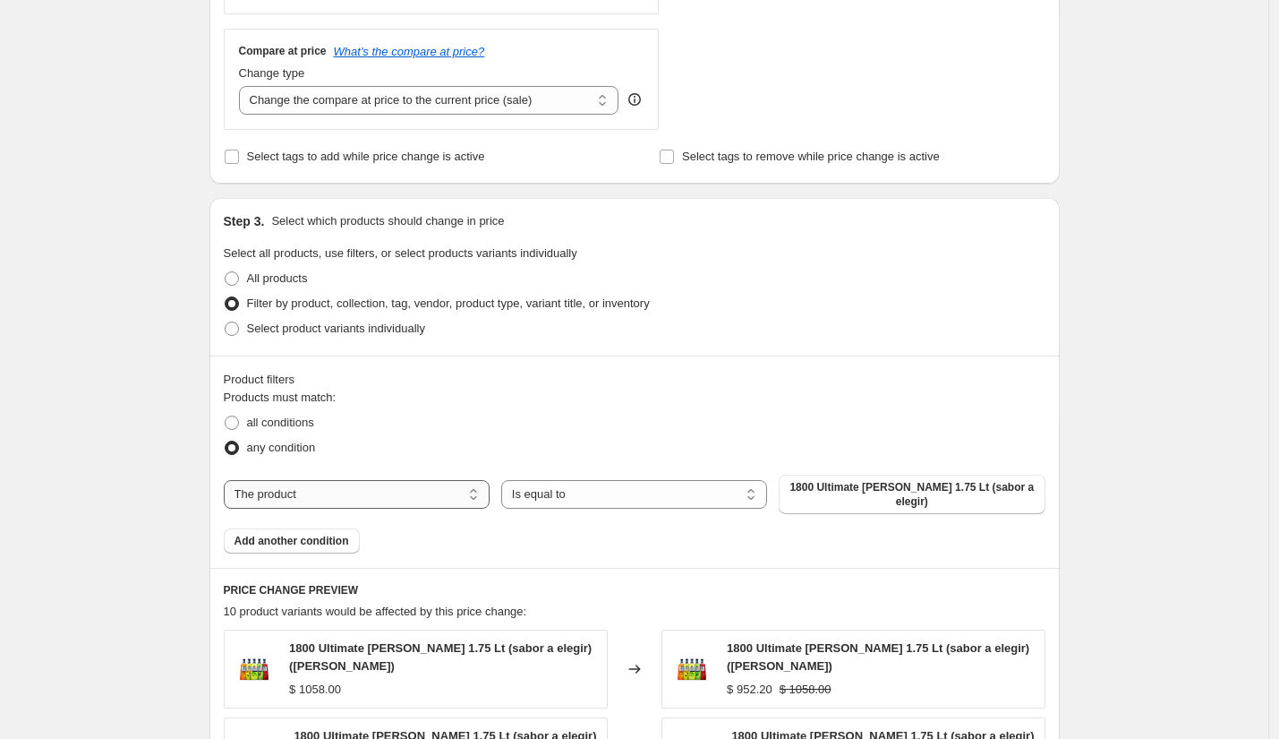
click at [370, 500] on select "The product The product's collection The product's tag The product's vendor The…" at bounding box center [357, 494] width 266 height 29
select select "collection"
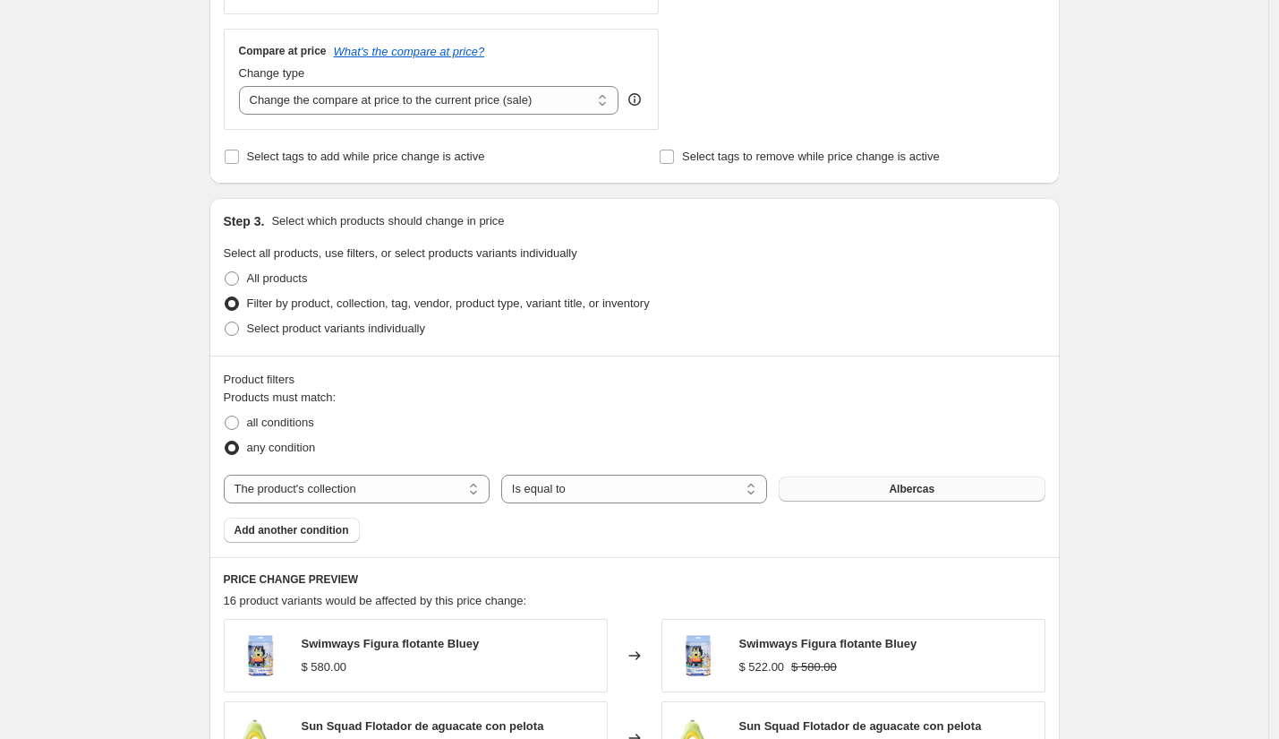
click at [861, 498] on button "Albercas" at bounding box center [912, 488] width 266 height 25
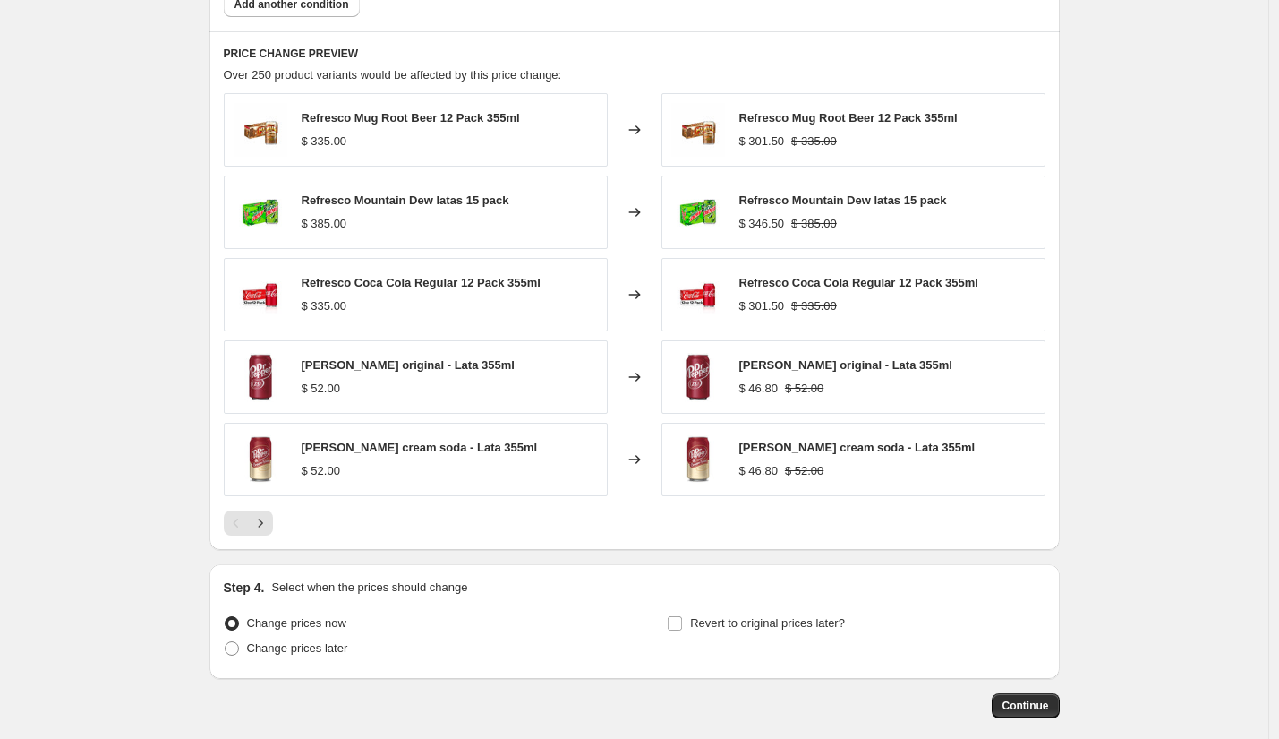
scroll to position [1253, 0]
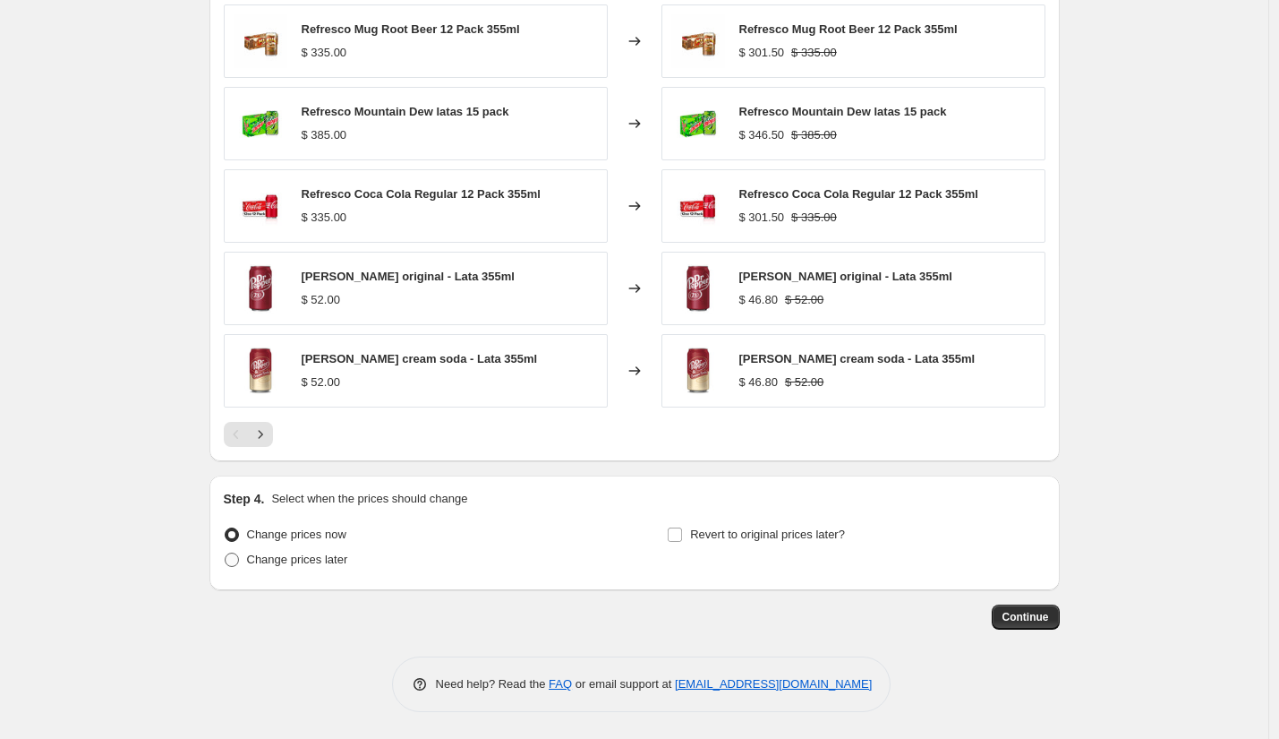
click at [346, 564] on span "Change prices later" at bounding box center [297, 558] width 101 height 13
click at [226, 553] on input "Change prices later" at bounding box center [225, 552] width 1 height 1
radio input "true"
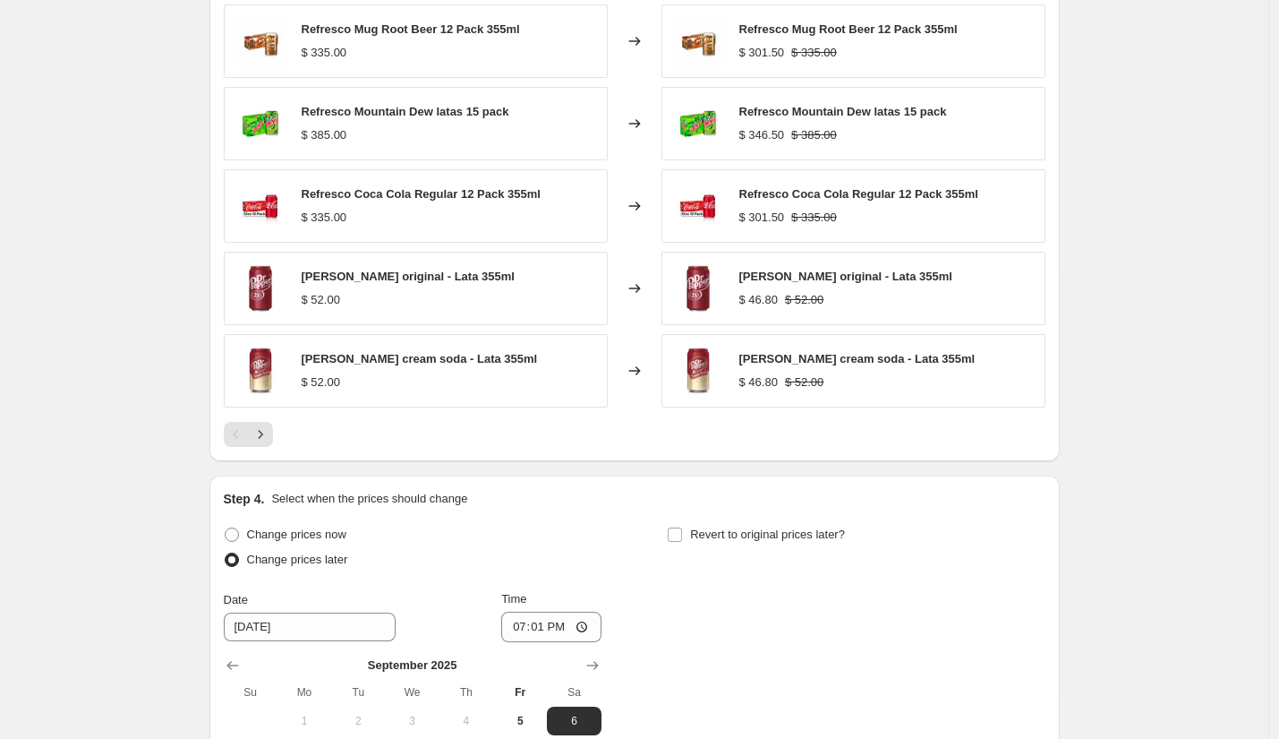
scroll to position [1484, 0]
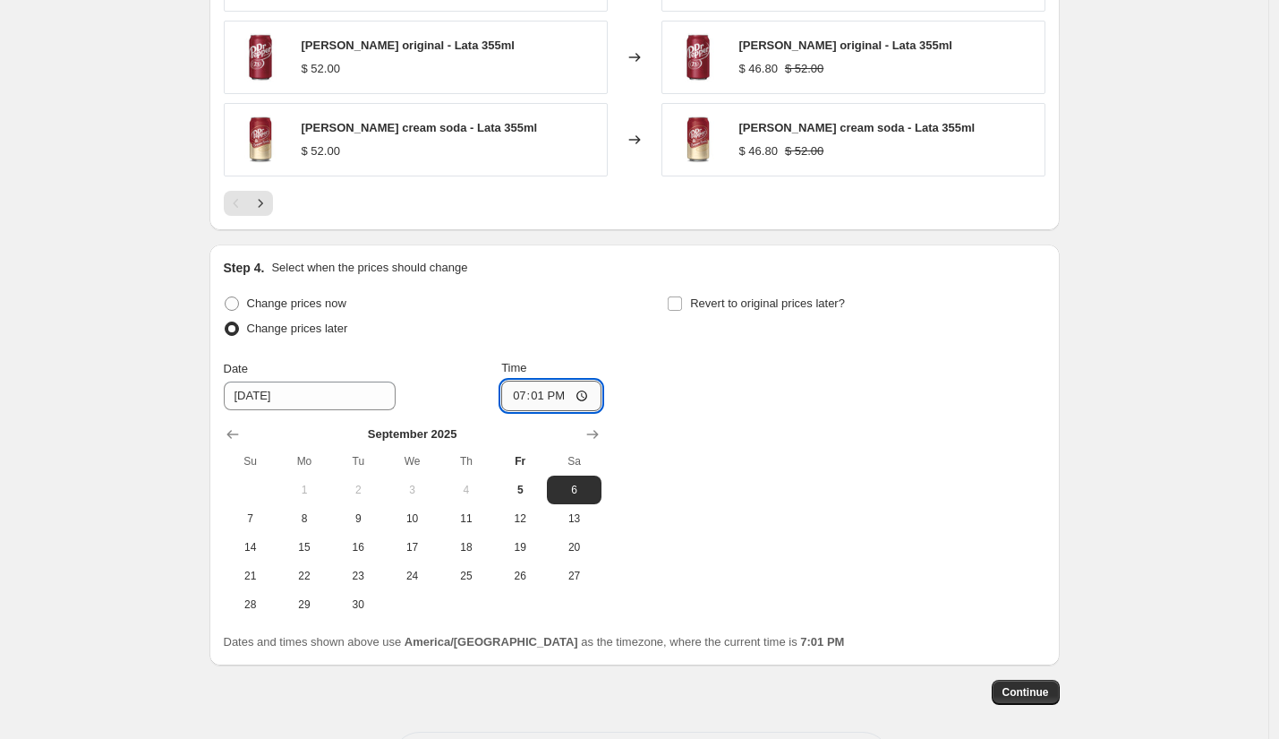
click at [518, 396] on input "19:01" at bounding box center [551, 396] width 100 height 30
click at [540, 398] on input "13:01" at bounding box center [551, 396] width 100 height 30
click at [552, 397] on input "13:01" at bounding box center [551, 396] width 100 height 30
click at [535, 397] on input "01:01" at bounding box center [551, 396] width 100 height 30
type input "01:00"
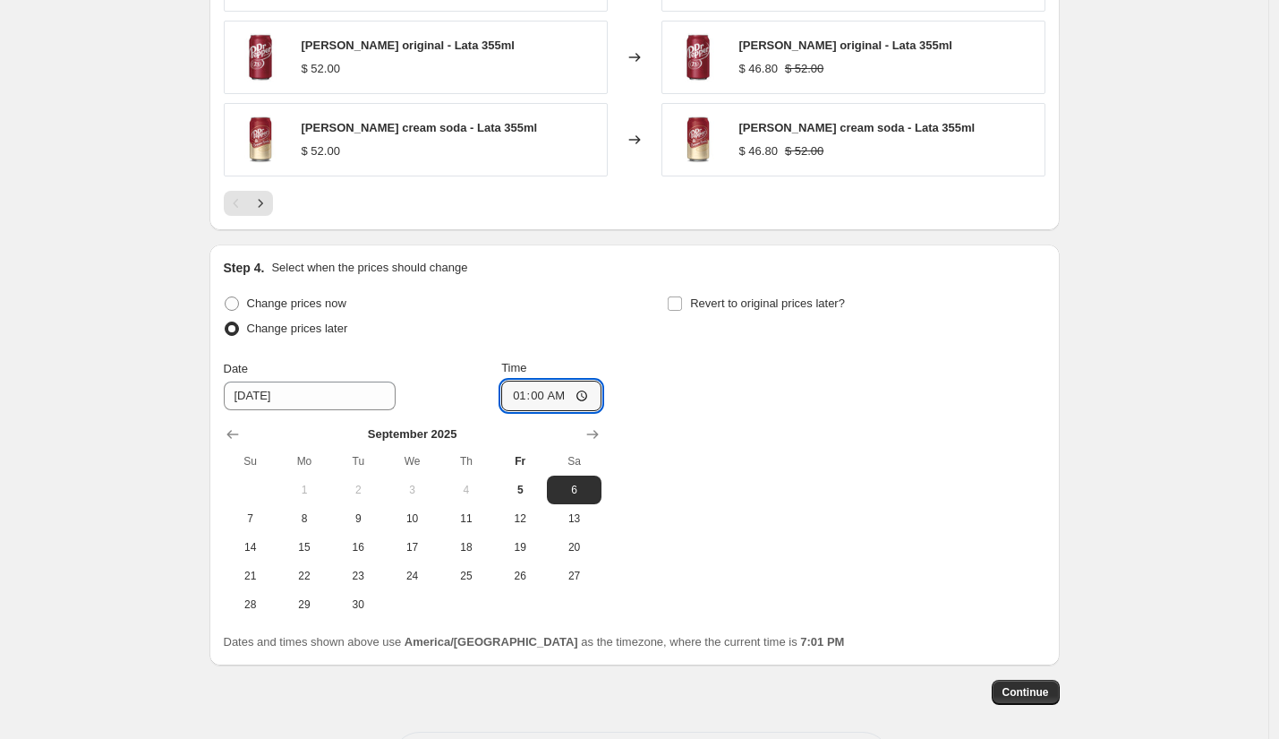
click at [631, 450] on div "Change prices now Change prices later Date 9/6/2025 Time 01:00 September 2025 S…" at bounding box center [635, 455] width 822 height 328
click at [731, 300] on span "Revert to original prices later?" at bounding box center [767, 302] width 155 height 13
click at [682, 300] on input "Revert to original prices later?" at bounding box center [675, 303] width 14 height 14
checkbox input "true"
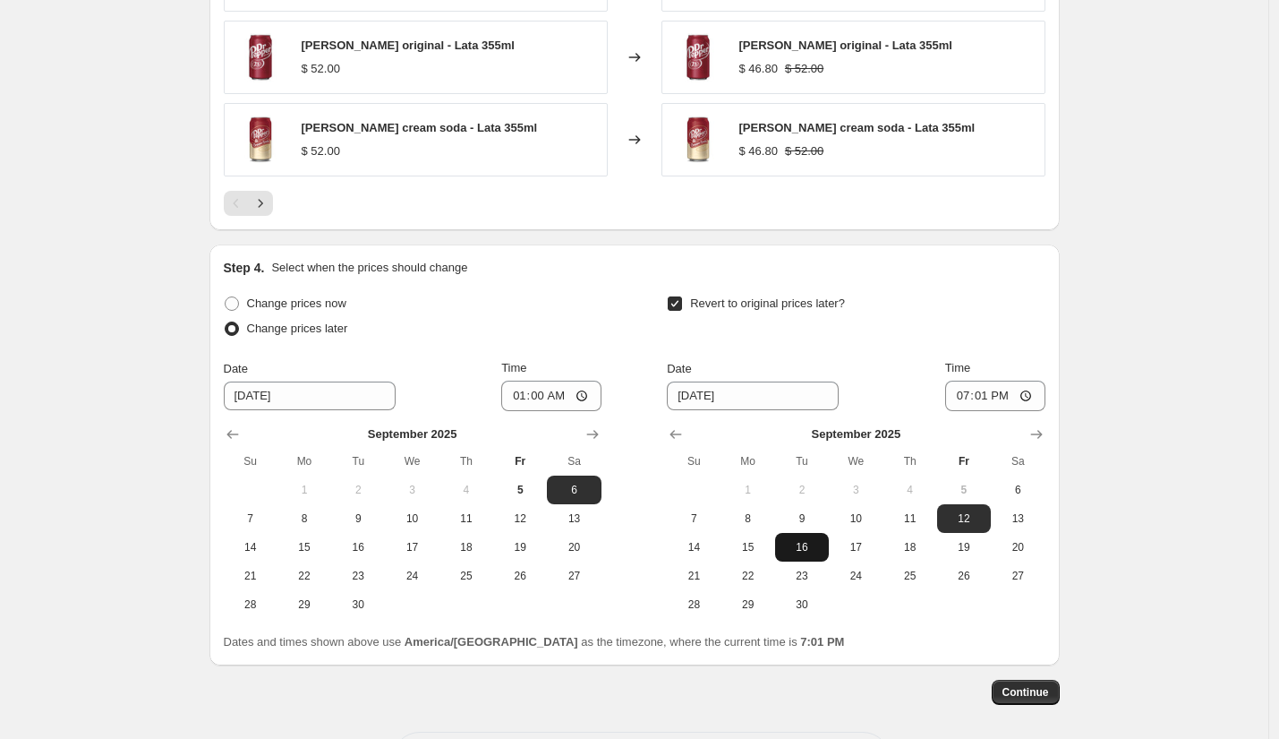
click at [804, 553] on span "16" at bounding box center [802, 547] width 39 height 14
type input "9/16/2025"
click at [962, 395] on input "19:01" at bounding box center [995, 396] width 100 height 30
click at [984, 397] on input "13:01" at bounding box center [995, 396] width 100 height 30
click at [999, 395] on input "13:00" at bounding box center [995, 396] width 100 height 30
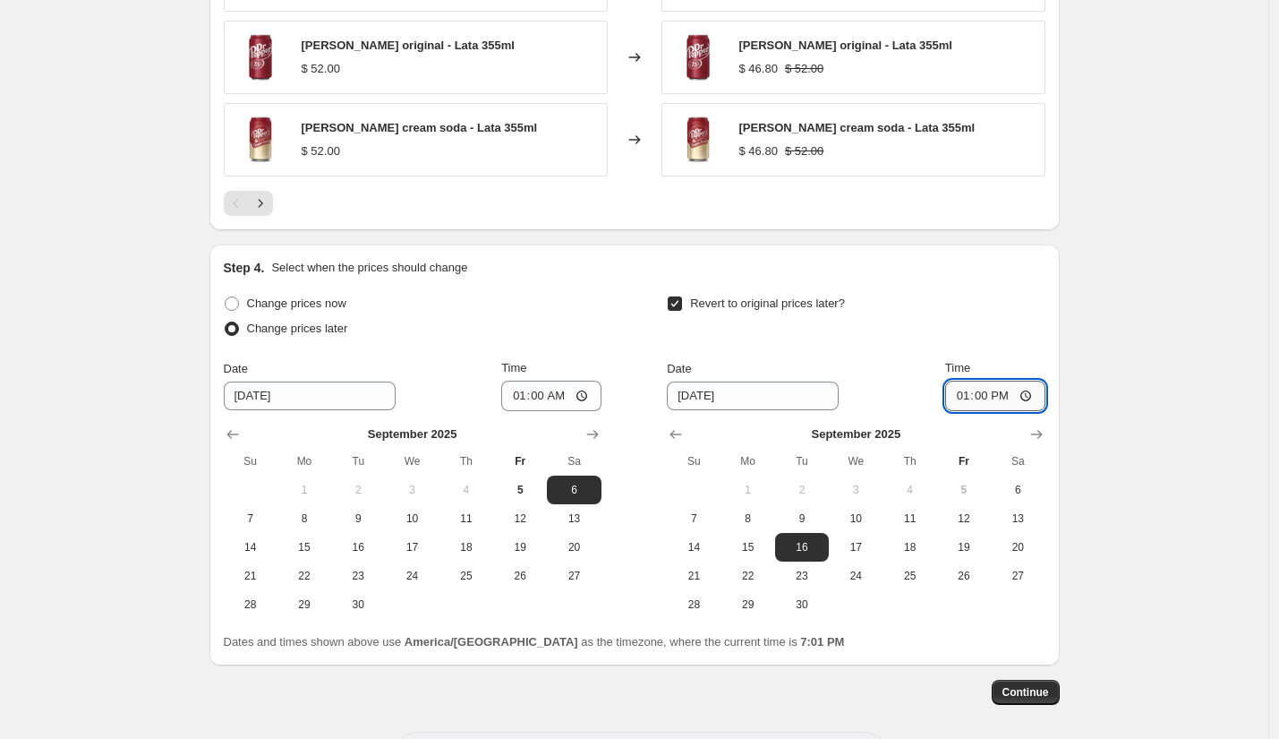
type input "01:00"
click at [1035, 695] on span "Continue" at bounding box center [1026, 692] width 47 height 14
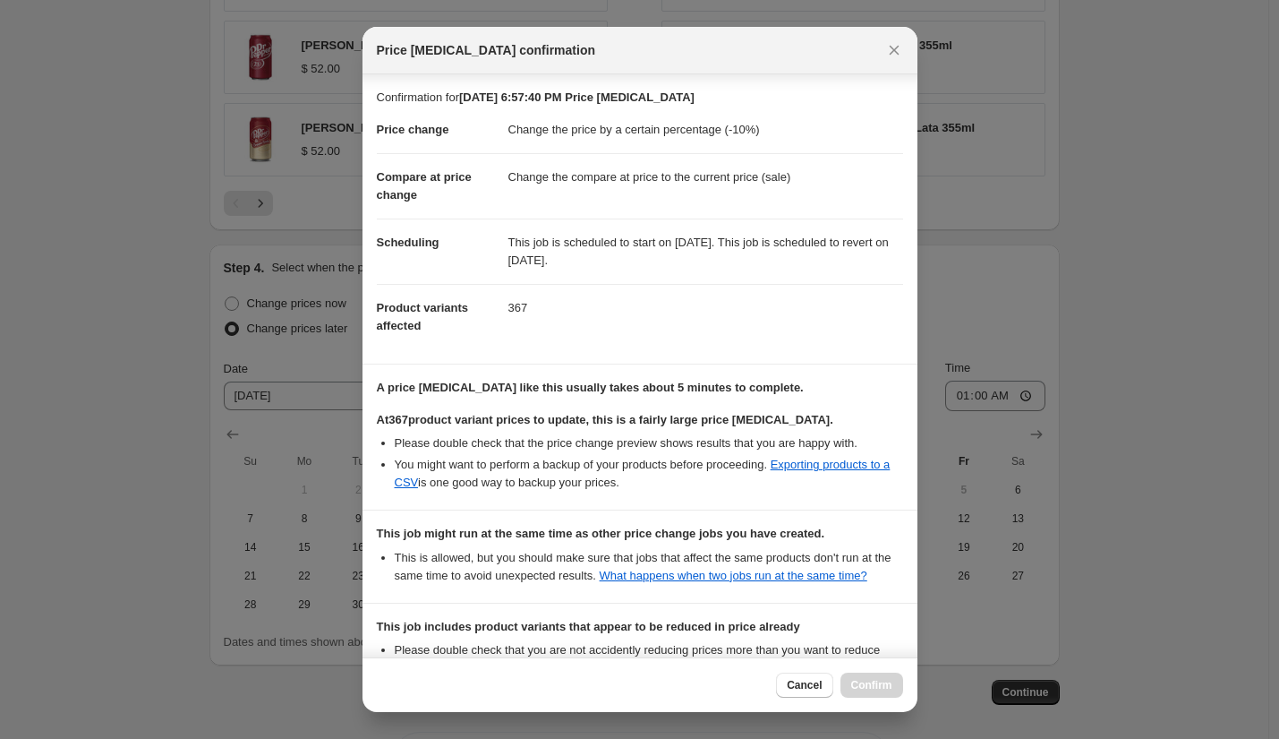
scroll to position [238, 0]
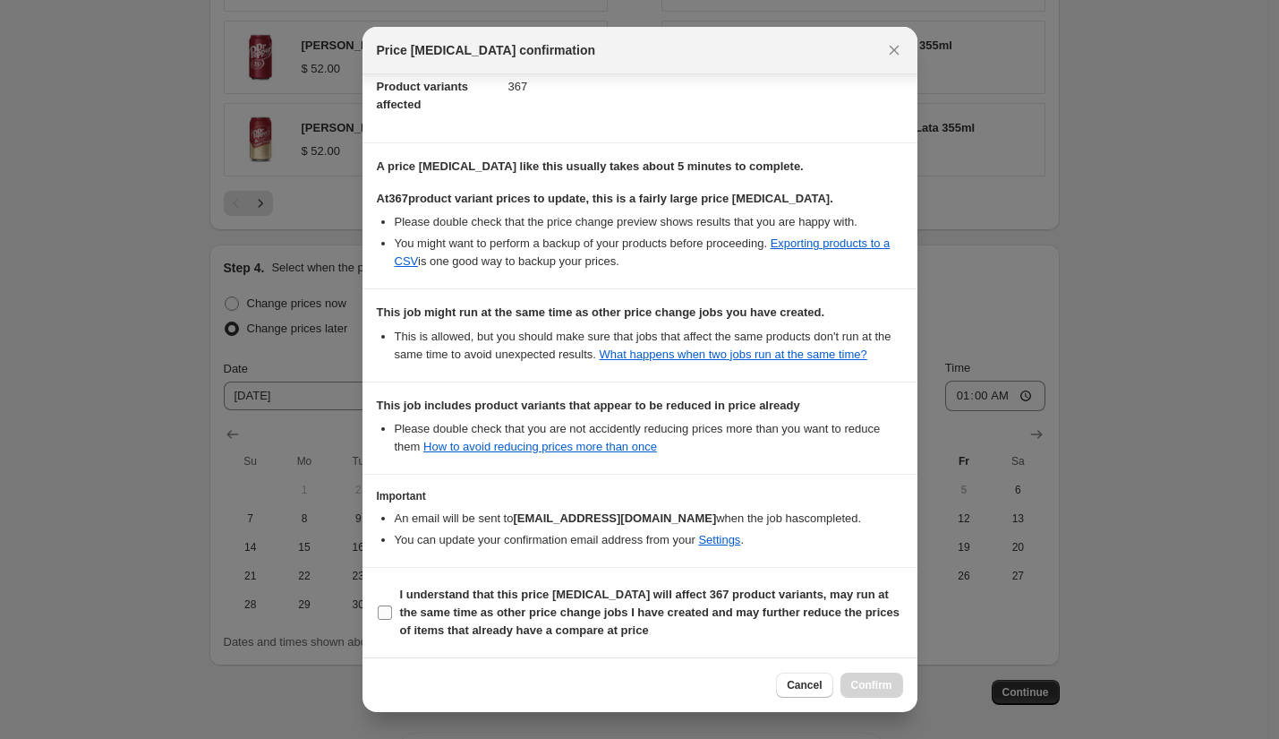
click at [400, 609] on b "I understand that this price change job will affect 367 product variants, may r…" at bounding box center [650, 611] width 500 height 49
click at [392, 609] on input "I understand that this price change job will affect 367 product variants, may r…" at bounding box center [385, 612] width 14 height 14
checkbox input "true"
click at [871, 693] on button "Confirm" at bounding box center [872, 684] width 63 height 25
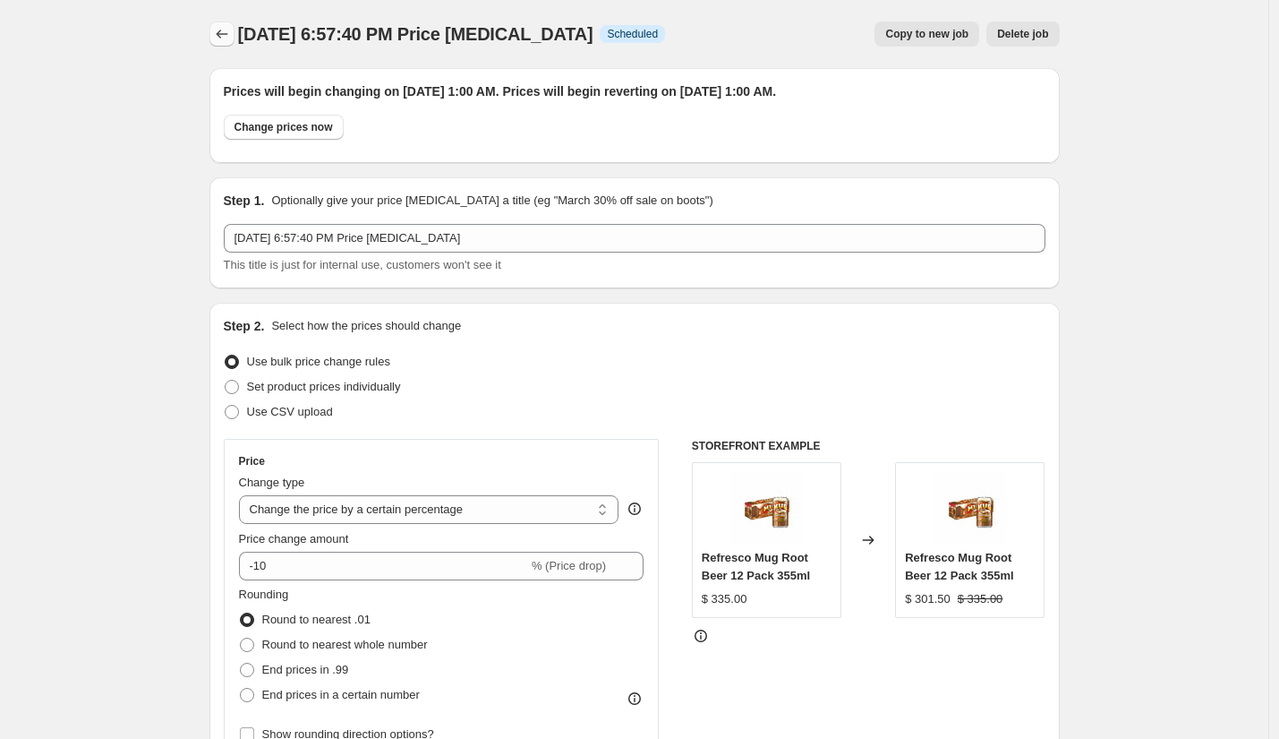
click at [231, 42] on icon "Price change jobs" at bounding box center [222, 34] width 18 height 18
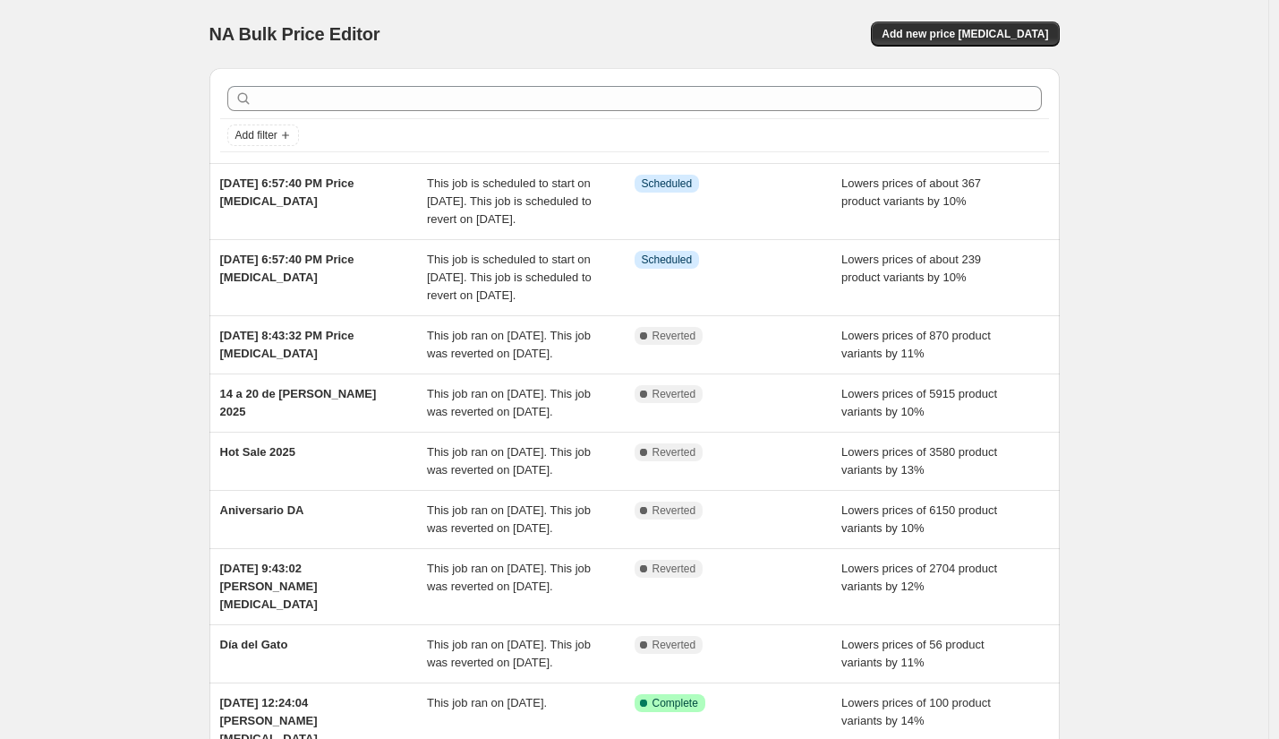
click at [999, 48] on div "NA Bulk Price Editor. This page is ready NA Bulk Price Editor Add new price cha…" at bounding box center [635, 34] width 851 height 68
click at [998, 45] on button "Add new price change job" at bounding box center [965, 33] width 188 height 25
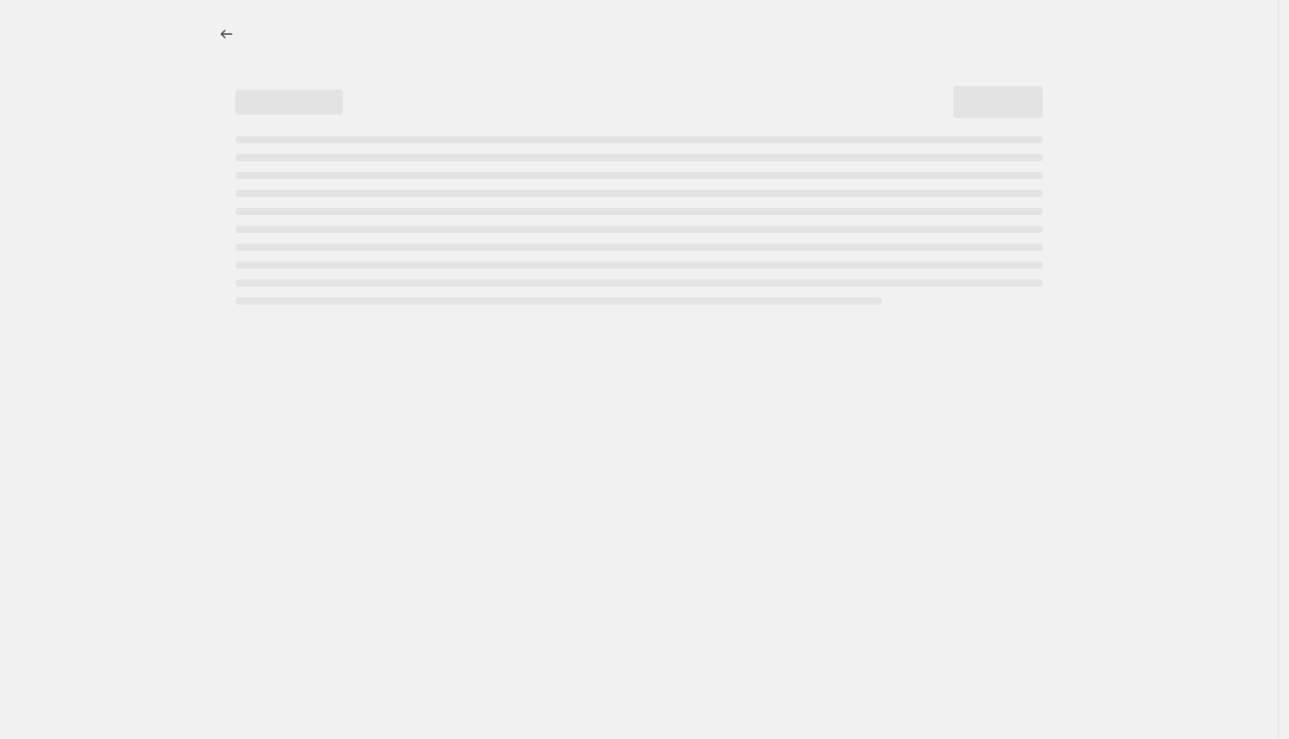
select select "percentage"
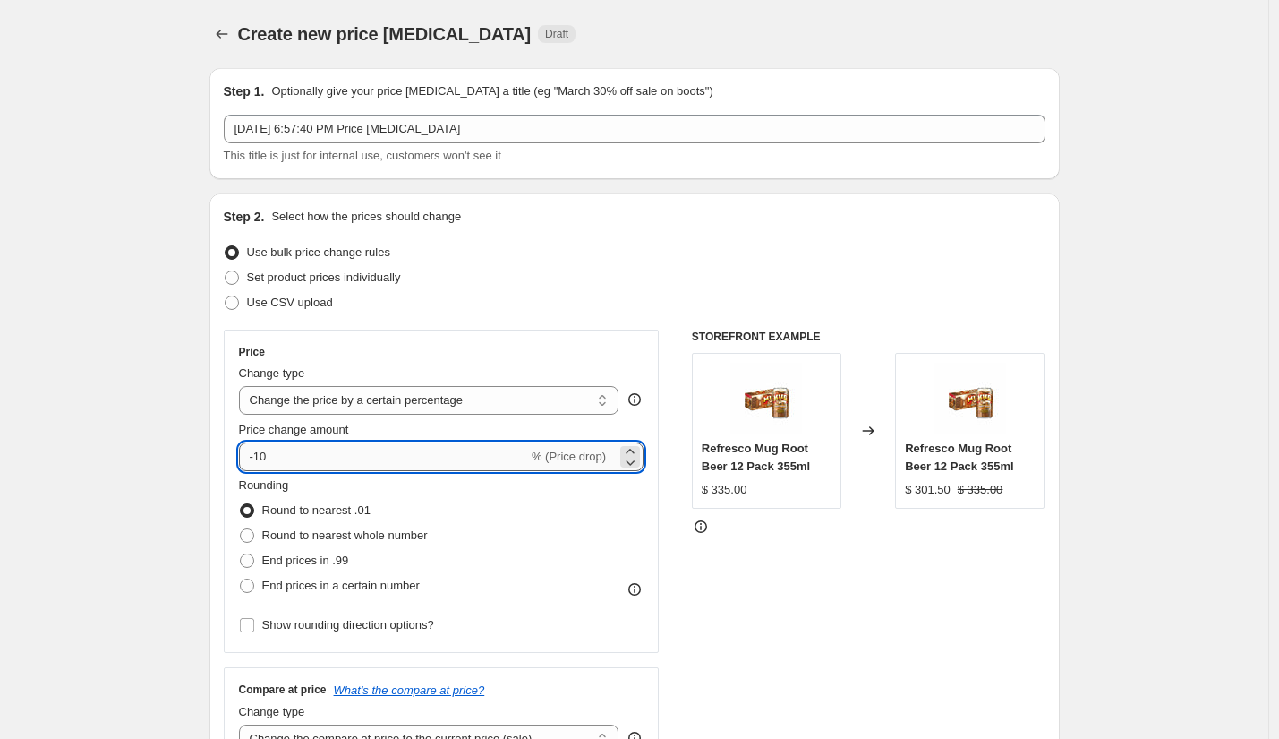
click at [414, 452] on input "-10" at bounding box center [383, 456] width 289 height 29
click at [436, 454] on input "-10" at bounding box center [383, 456] width 289 height 29
type input "-15"
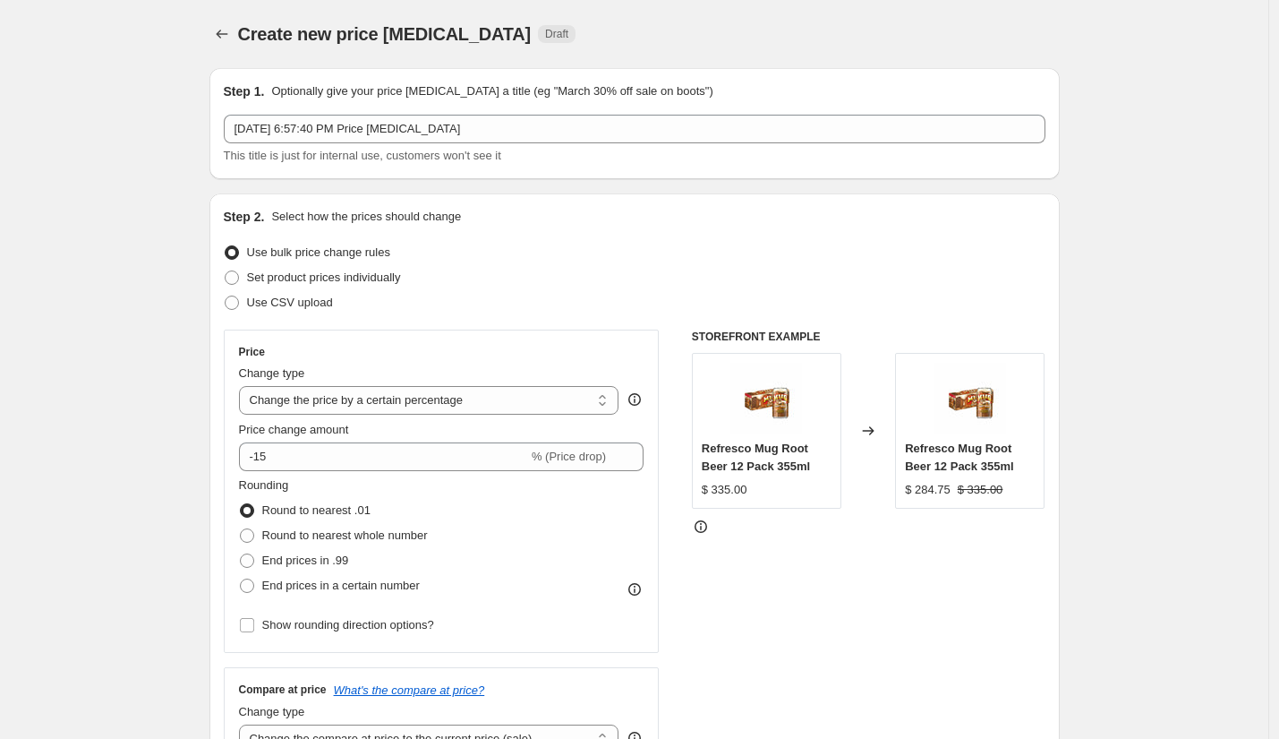
click at [723, 279] on div "Set product prices individually" at bounding box center [635, 277] width 822 height 25
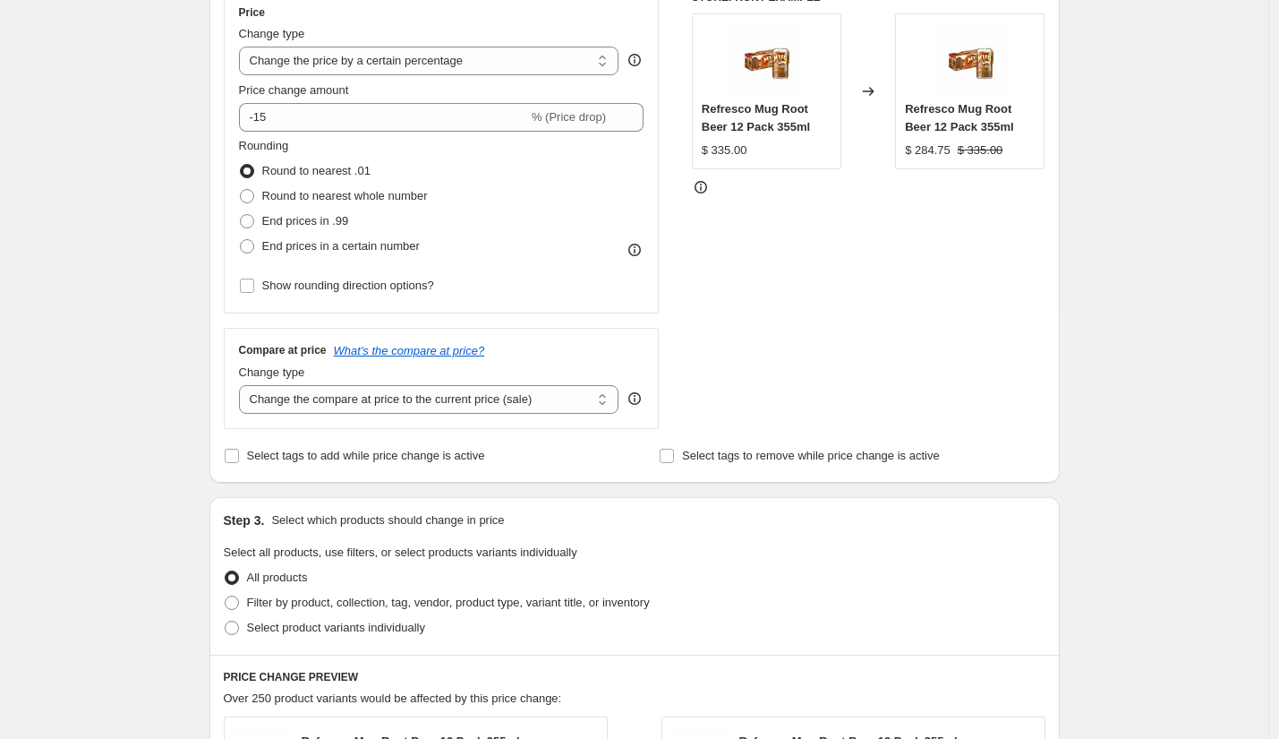
scroll to position [376, 0]
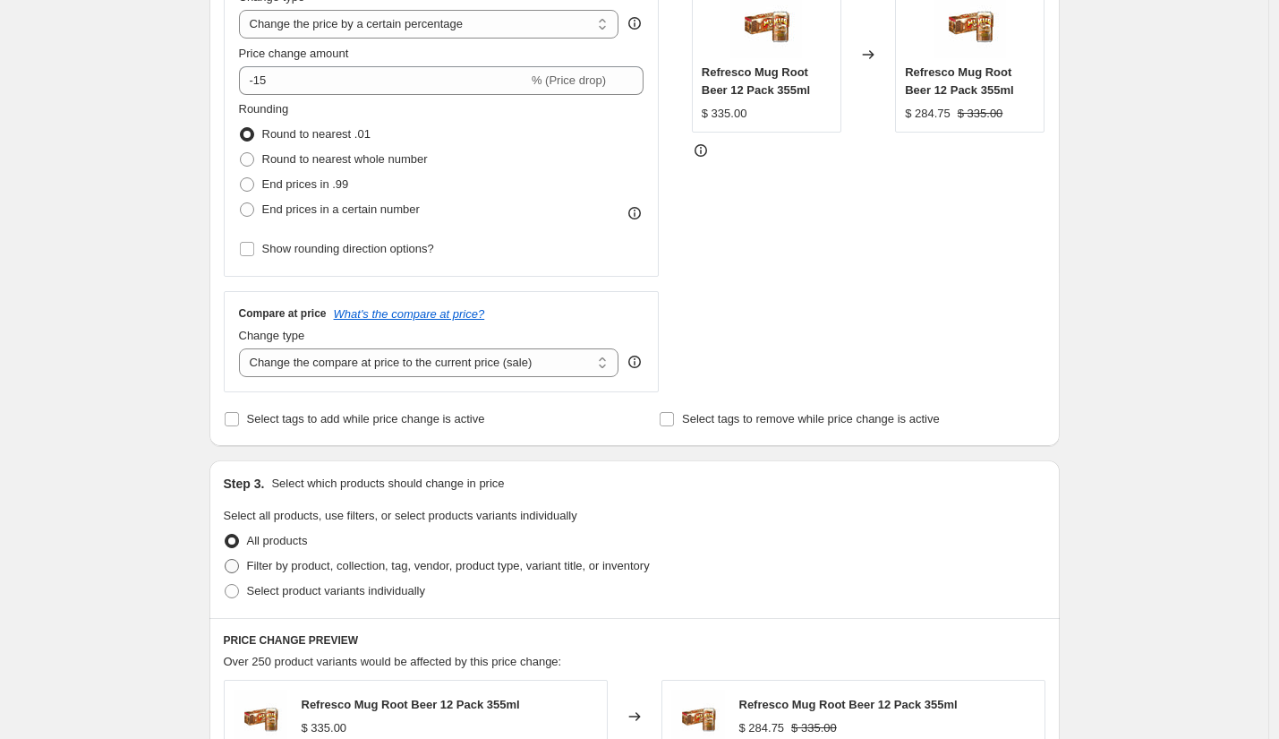
click at [349, 560] on span "Filter by product, collection, tag, vendor, product type, variant title, or inv…" at bounding box center [448, 565] width 403 height 13
click at [226, 560] on input "Filter by product, collection, tag, vendor, product type, variant title, or inv…" at bounding box center [225, 559] width 1 height 1
radio input "true"
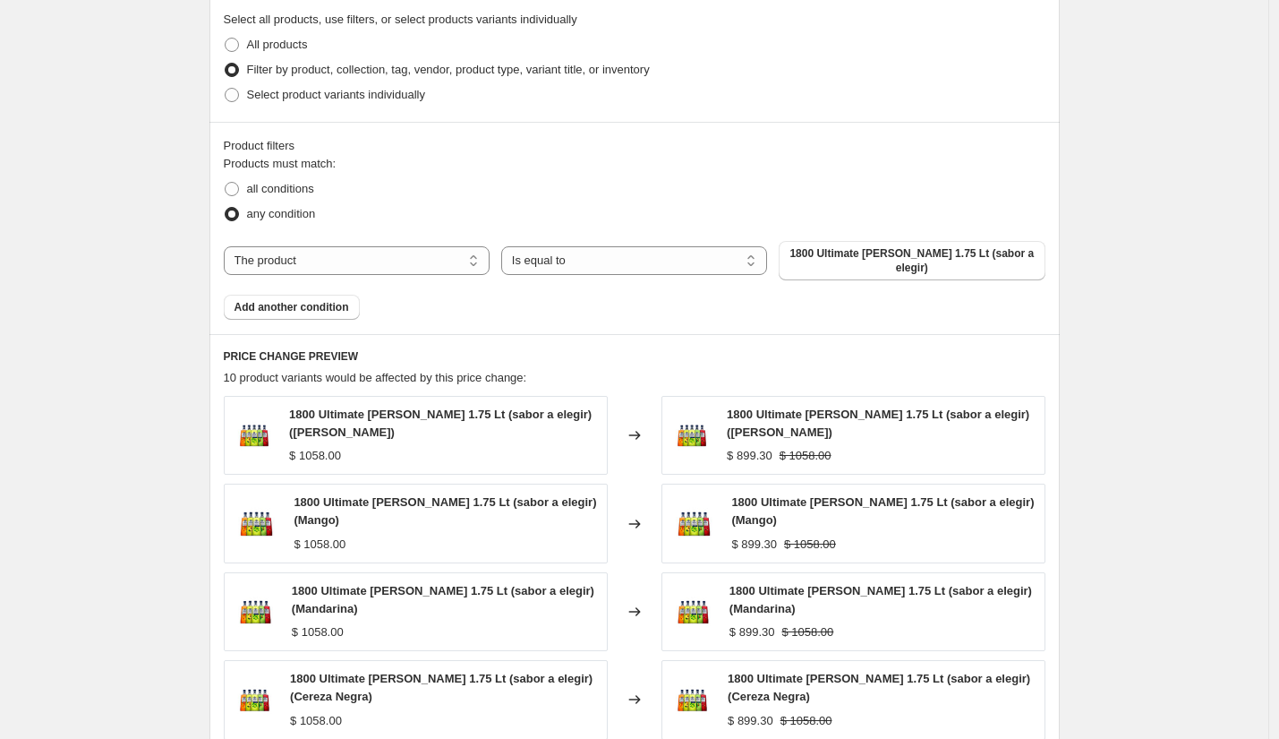
scroll to position [911, 0]
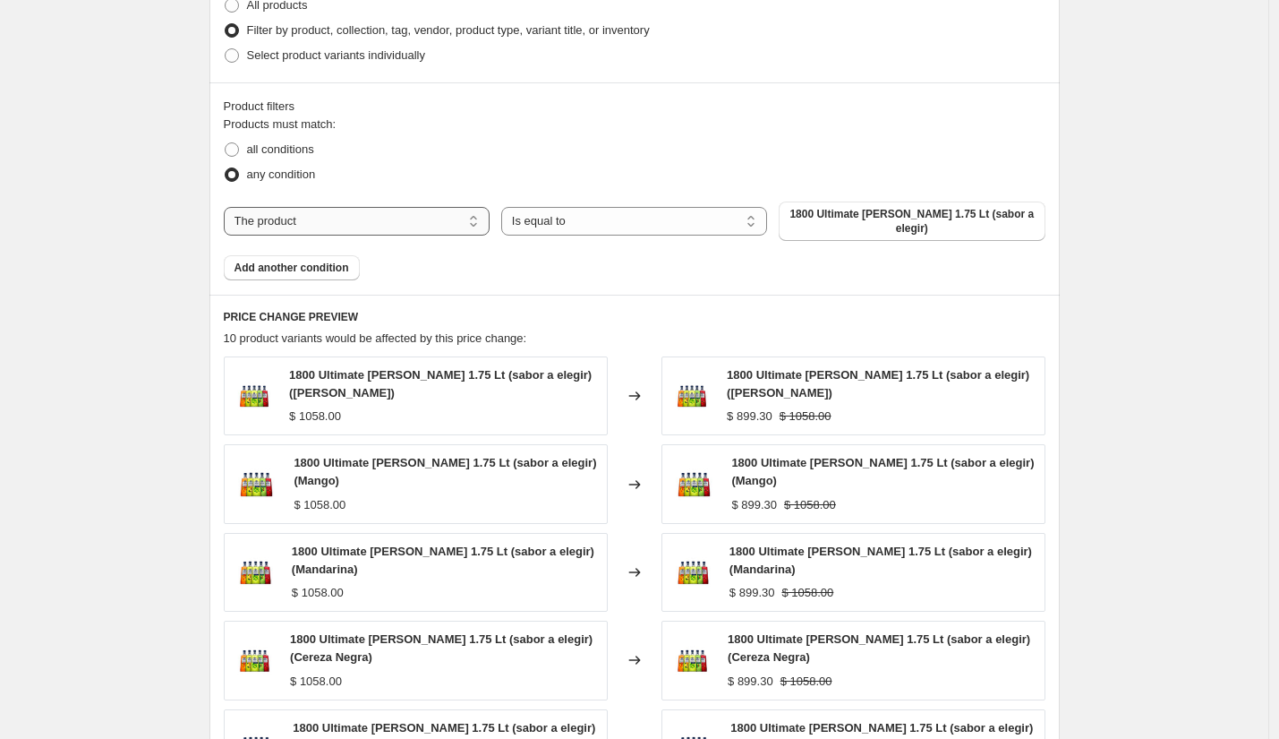
click at [347, 215] on select "The product The product's collection The product's tag The product's vendor The…" at bounding box center [357, 221] width 266 height 29
select select "collection"
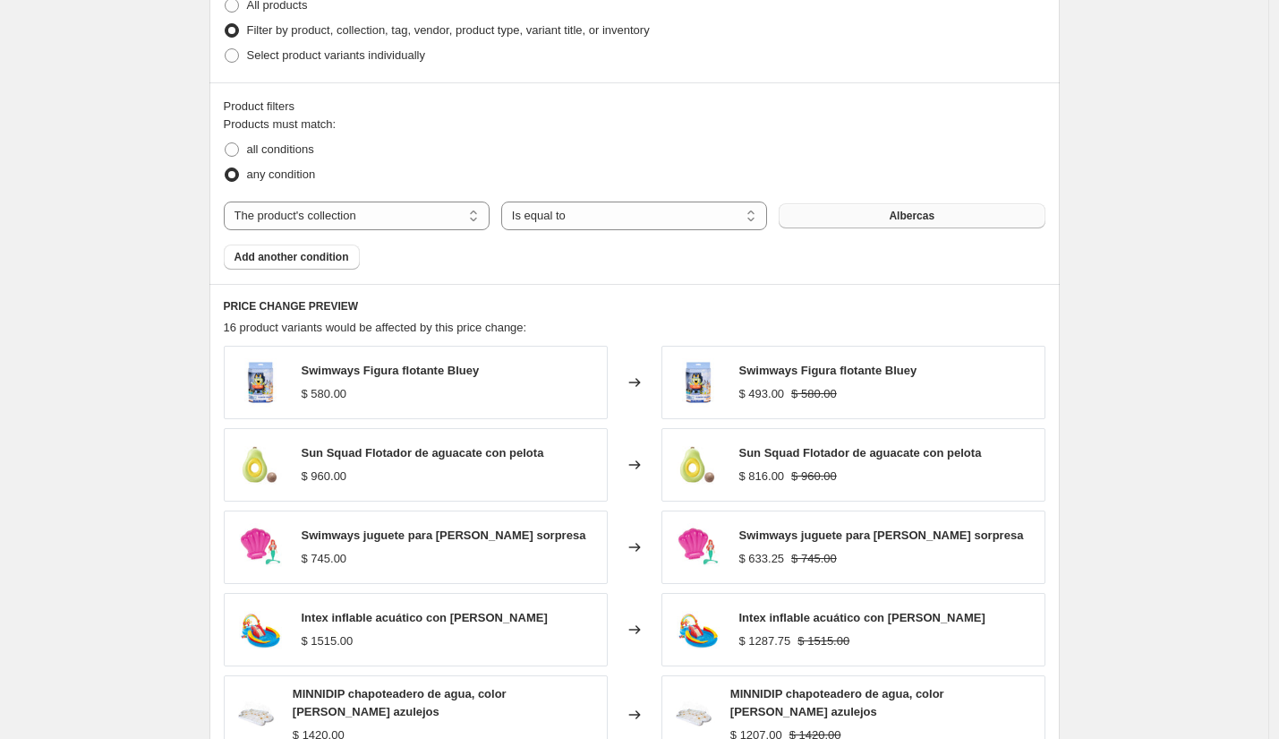
click at [851, 225] on button "Albercas" at bounding box center [912, 215] width 266 height 25
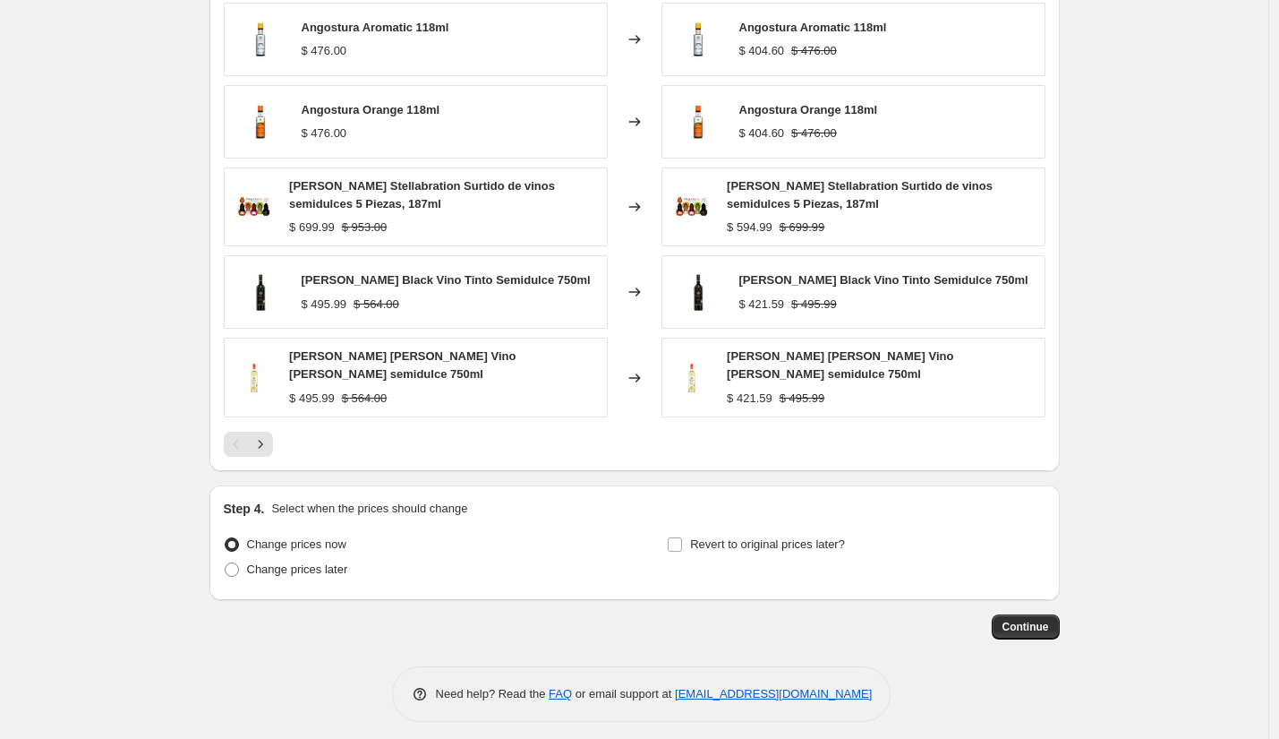
scroll to position [1264, 0]
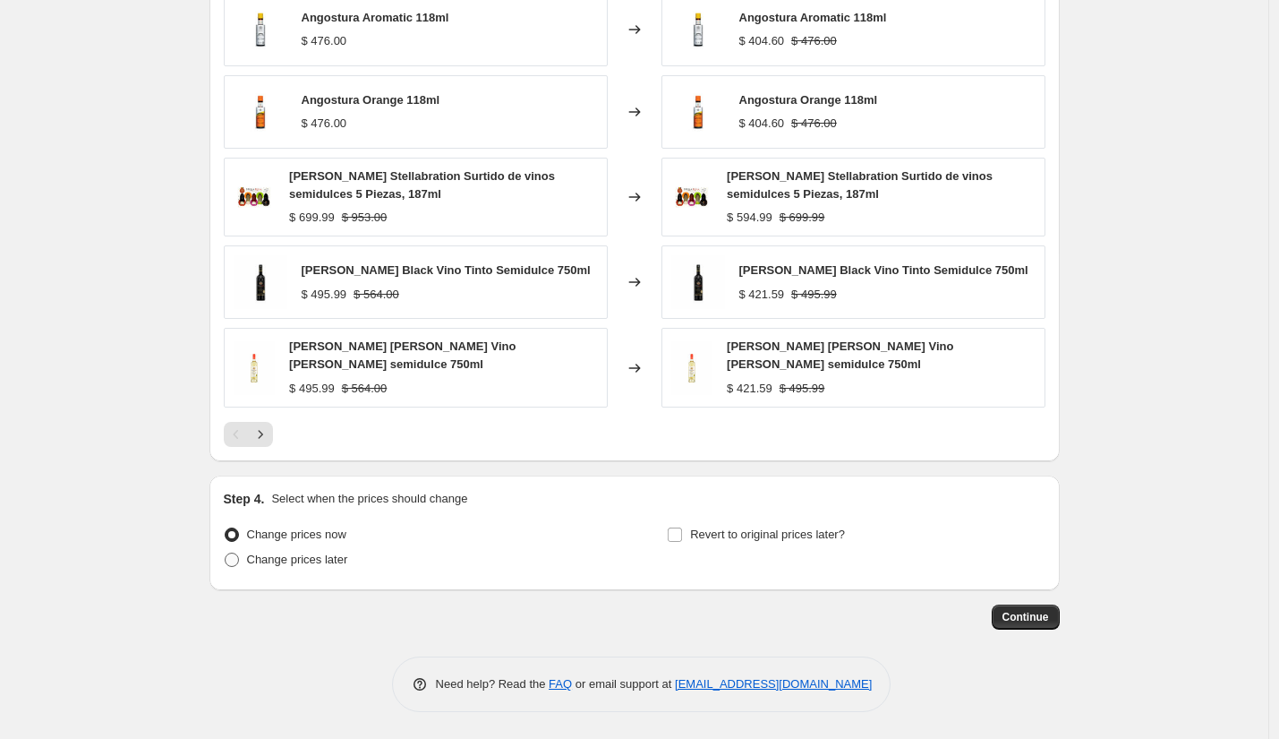
click at [333, 561] on span "Change prices later" at bounding box center [297, 558] width 101 height 13
click at [226, 553] on input "Change prices later" at bounding box center [225, 552] width 1 height 1
radio input "true"
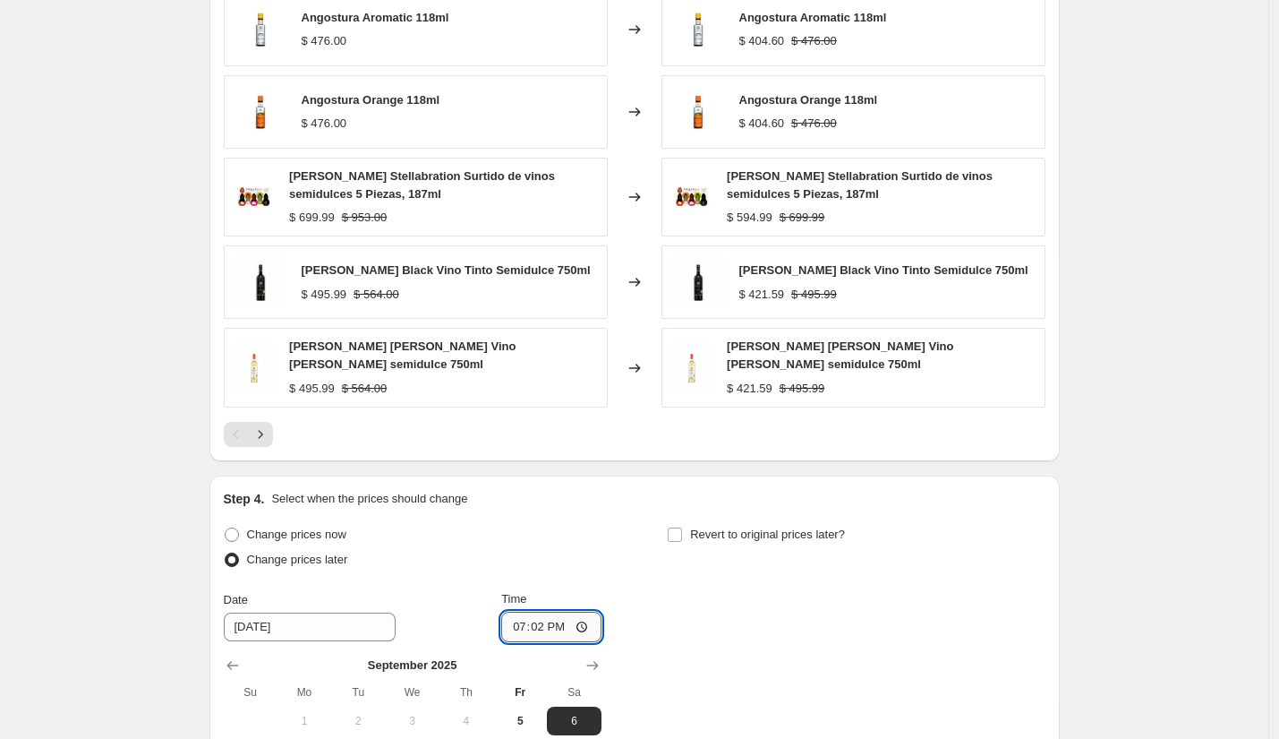
click at [517, 626] on input "19:02" at bounding box center [551, 627] width 100 height 30
click at [538, 625] on input "13:02" at bounding box center [551, 627] width 100 height 30
click at [555, 624] on input "13:00" at bounding box center [551, 627] width 100 height 30
type input "01:00"
click at [694, 536] on label "Revert to original prices later?" at bounding box center [756, 534] width 178 height 25
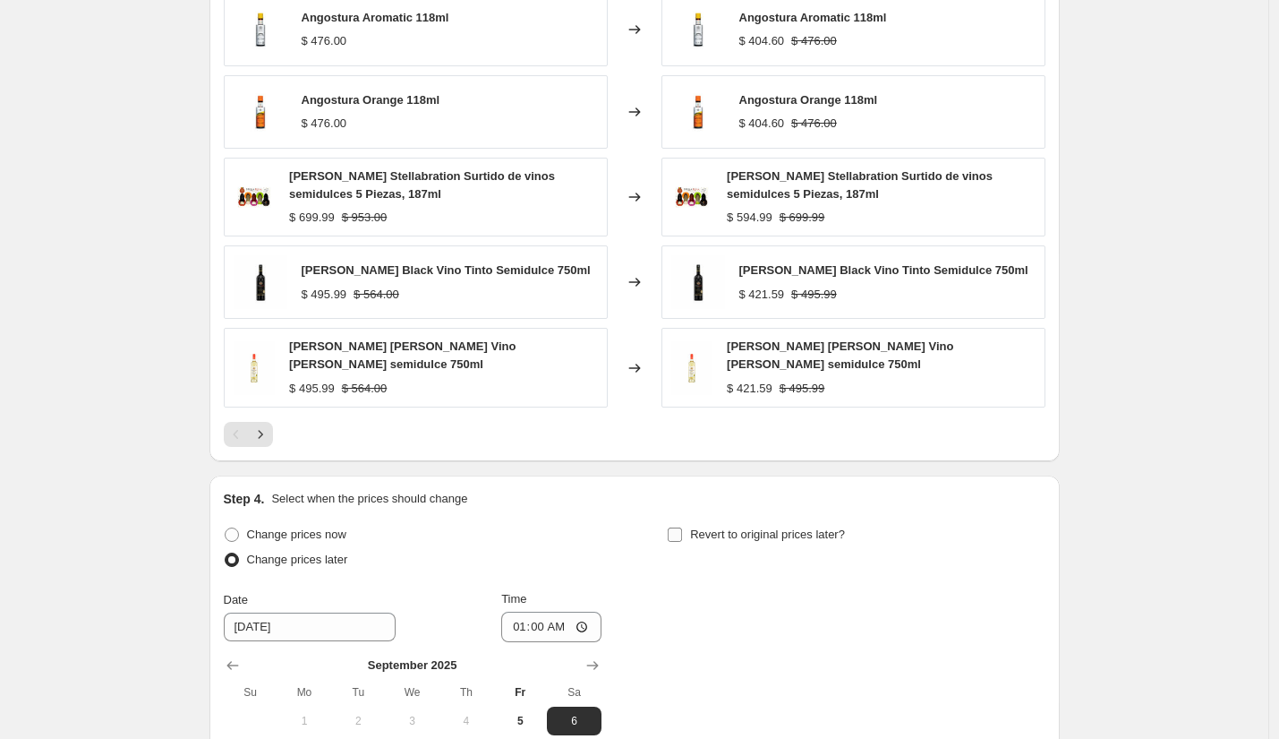
click at [682, 536] on input "Revert to original prices later?" at bounding box center [675, 534] width 14 height 14
checkbox input "true"
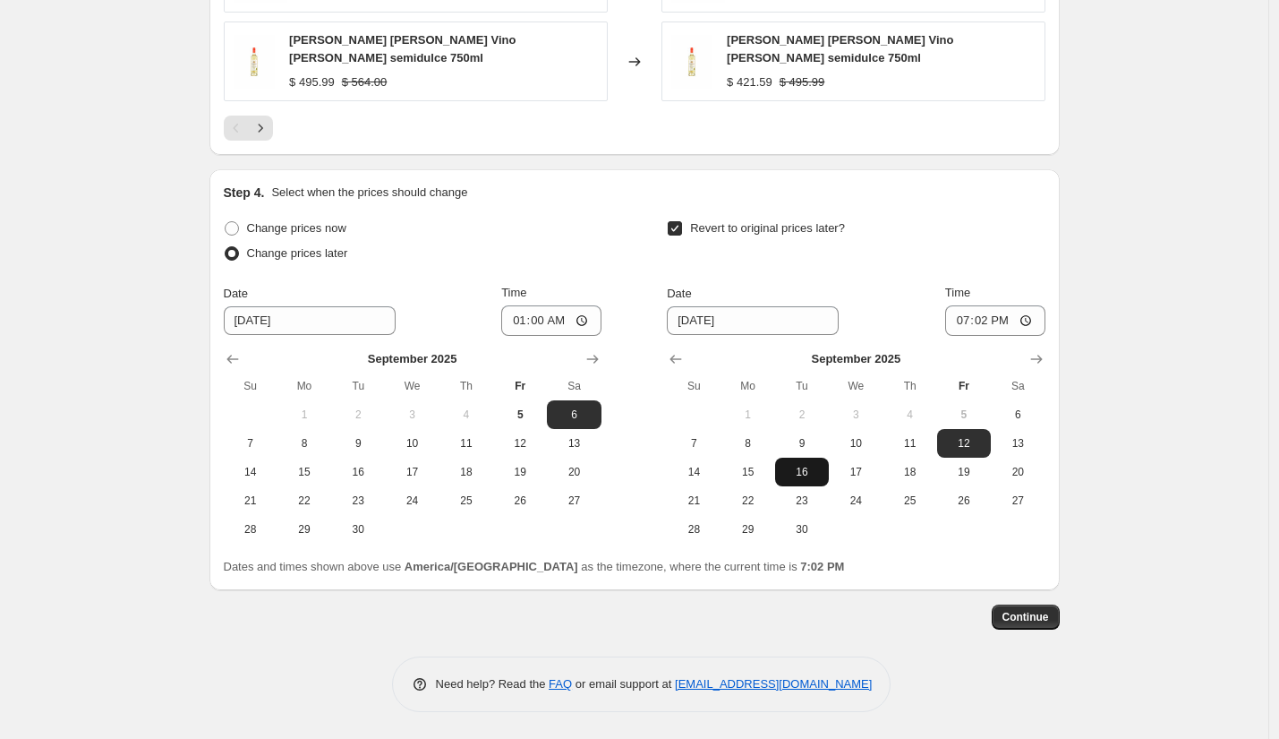
click at [804, 469] on span "16" at bounding box center [802, 472] width 39 height 14
type input "9/16/2025"
click at [965, 314] on input "19:02" at bounding box center [995, 320] width 100 height 30
click at [979, 319] on input "13:02" at bounding box center [995, 320] width 100 height 30
click at [992, 321] on input "13:00" at bounding box center [995, 320] width 100 height 30
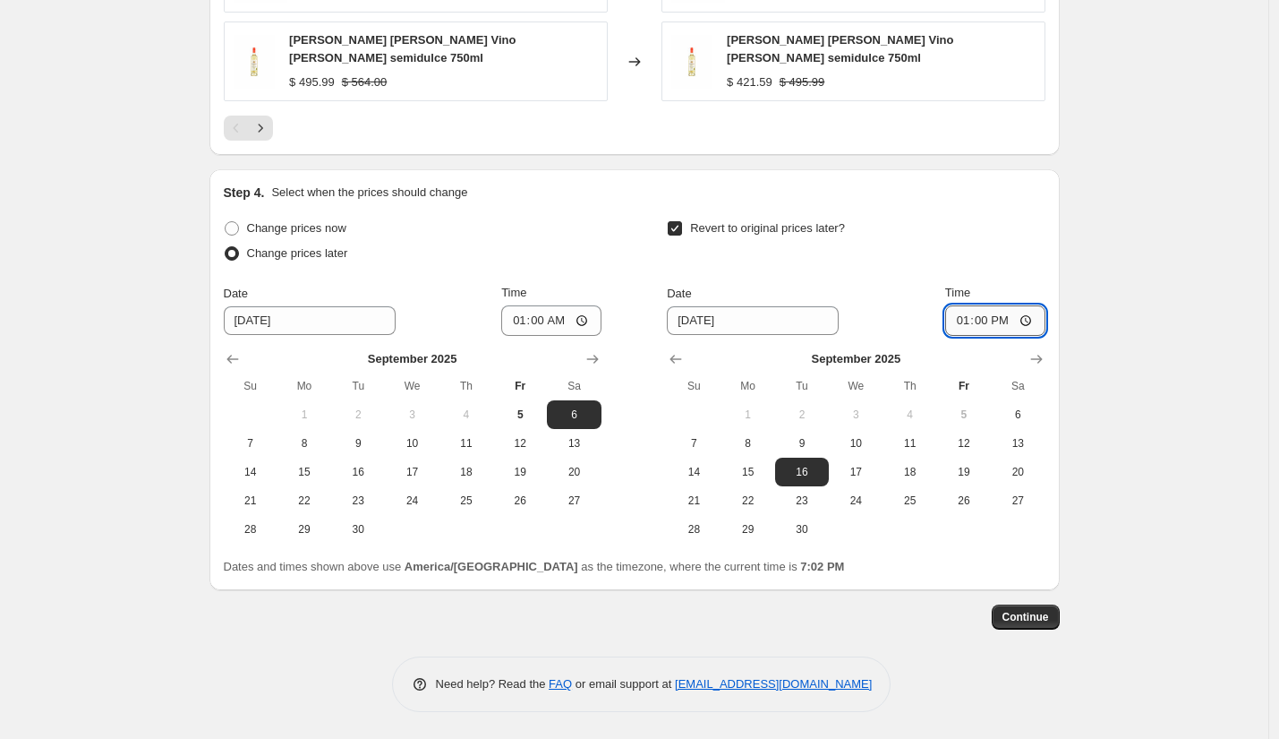
click at [1001, 318] on input "13:00" at bounding box center [995, 320] width 100 height 30
type input "01:00"
click at [1041, 615] on span "Continue" at bounding box center [1026, 617] width 47 height 14
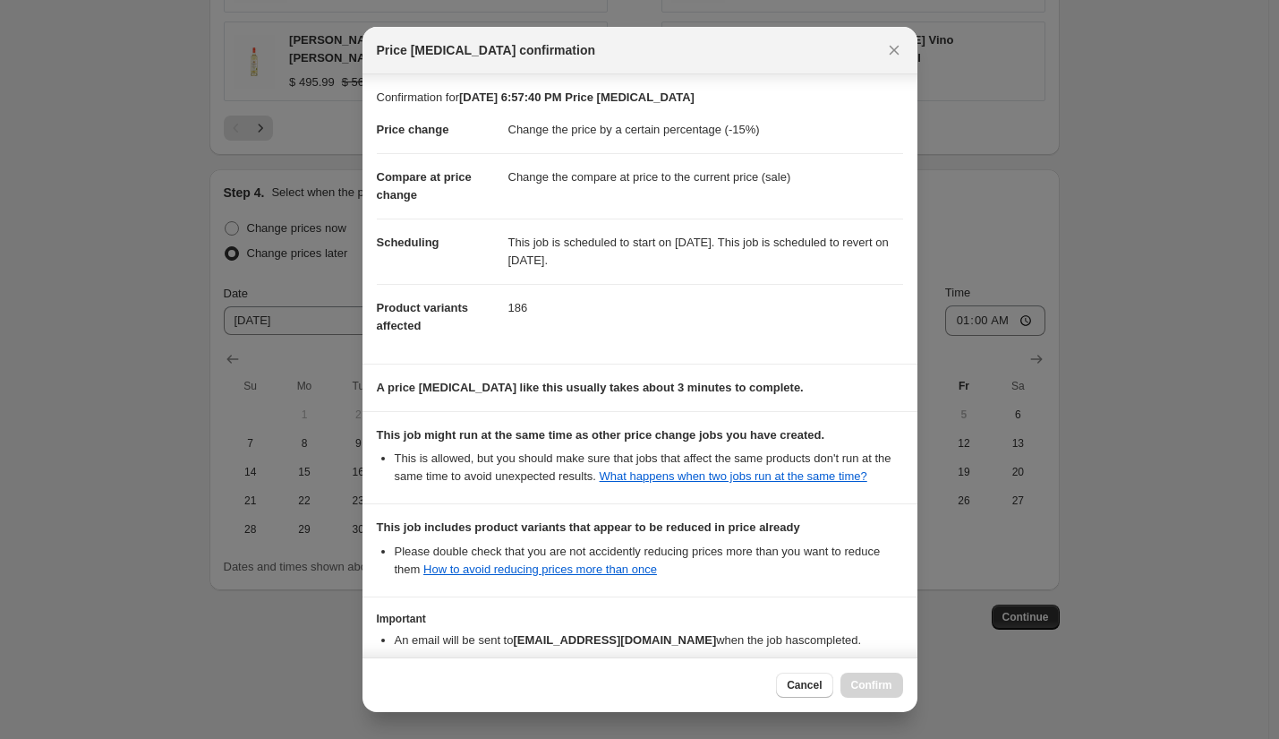
scroll to position [140, 0]
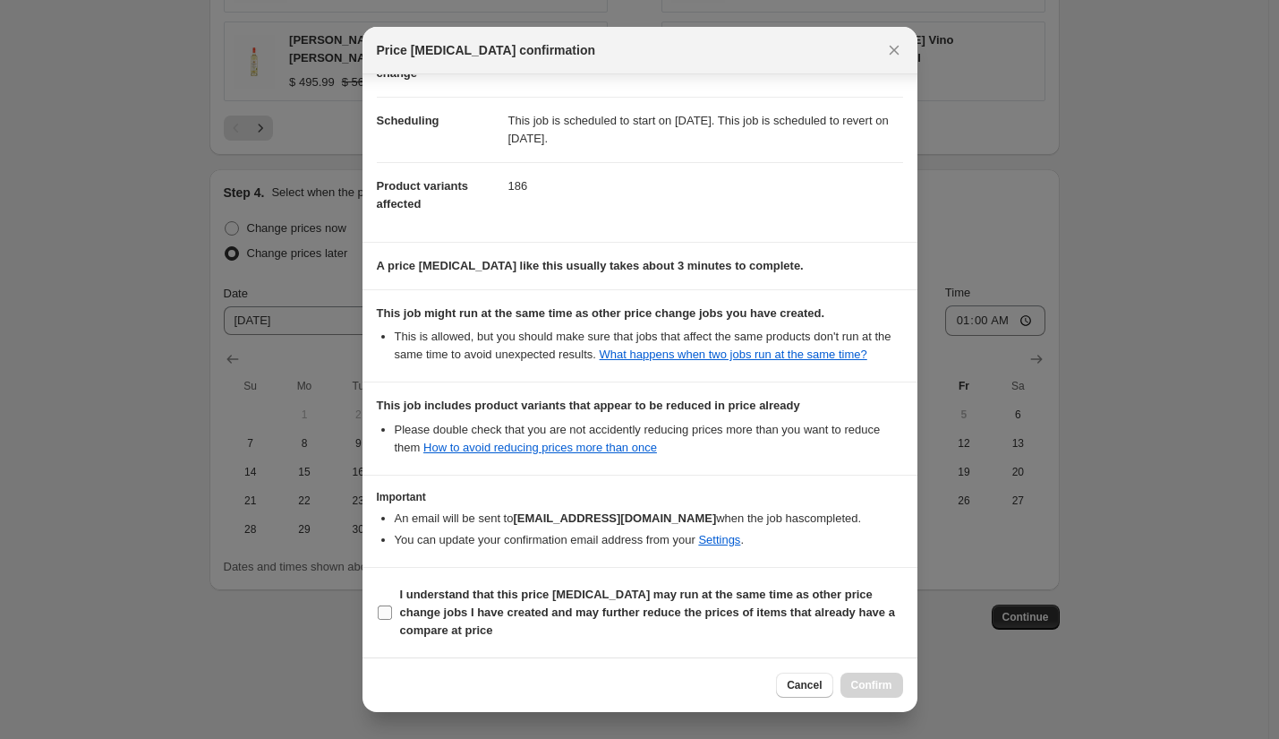
click at [513, 616] on b "I understand that this price change job may run at the same time as other price…" at bounding box center [647, 611] width 495 height 49
click at [392, 616] on input "I understand that this price change job may run at the same time as other price…" at bounding box center [385, 612] width 14 height 14
checkbox input "true"
click at [887, 677] on button "Confirm" at bounding box center [872, 684] width 63 height 25
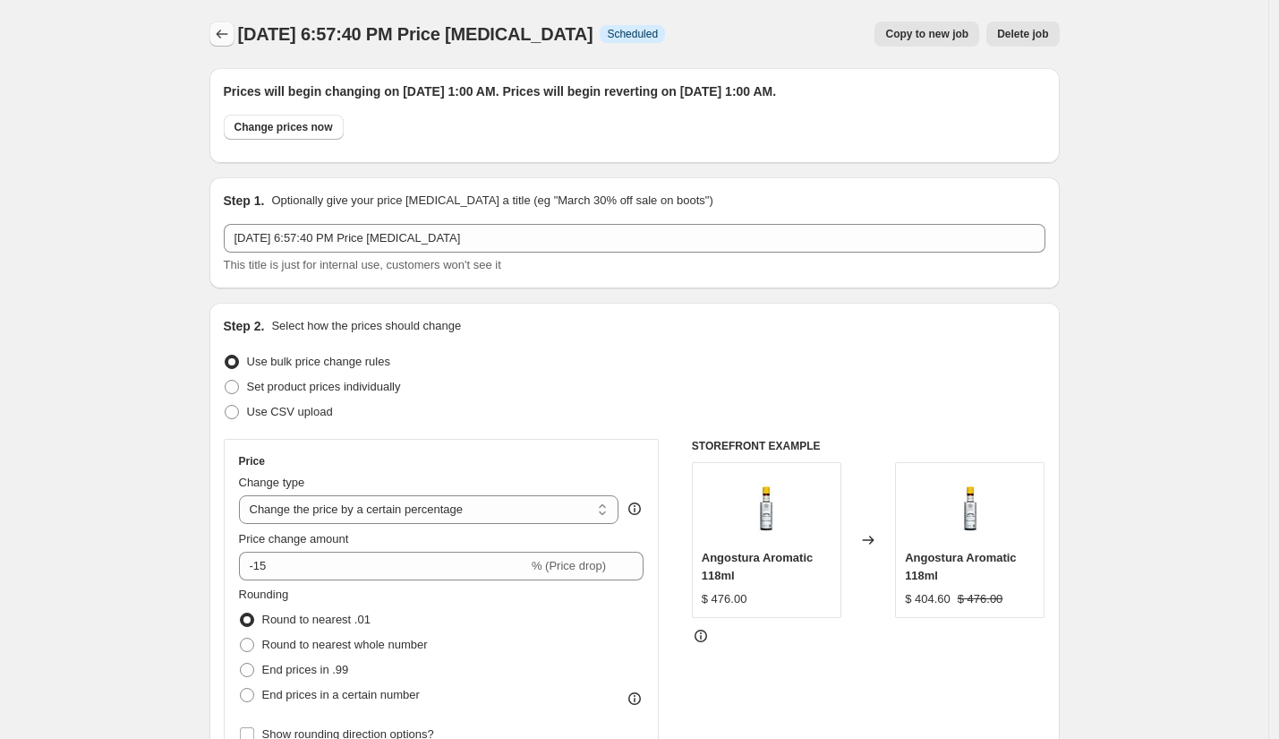
click at [225, 32] on icon "Price change jobs" at bounding box center [222, 34] width 18 height 18
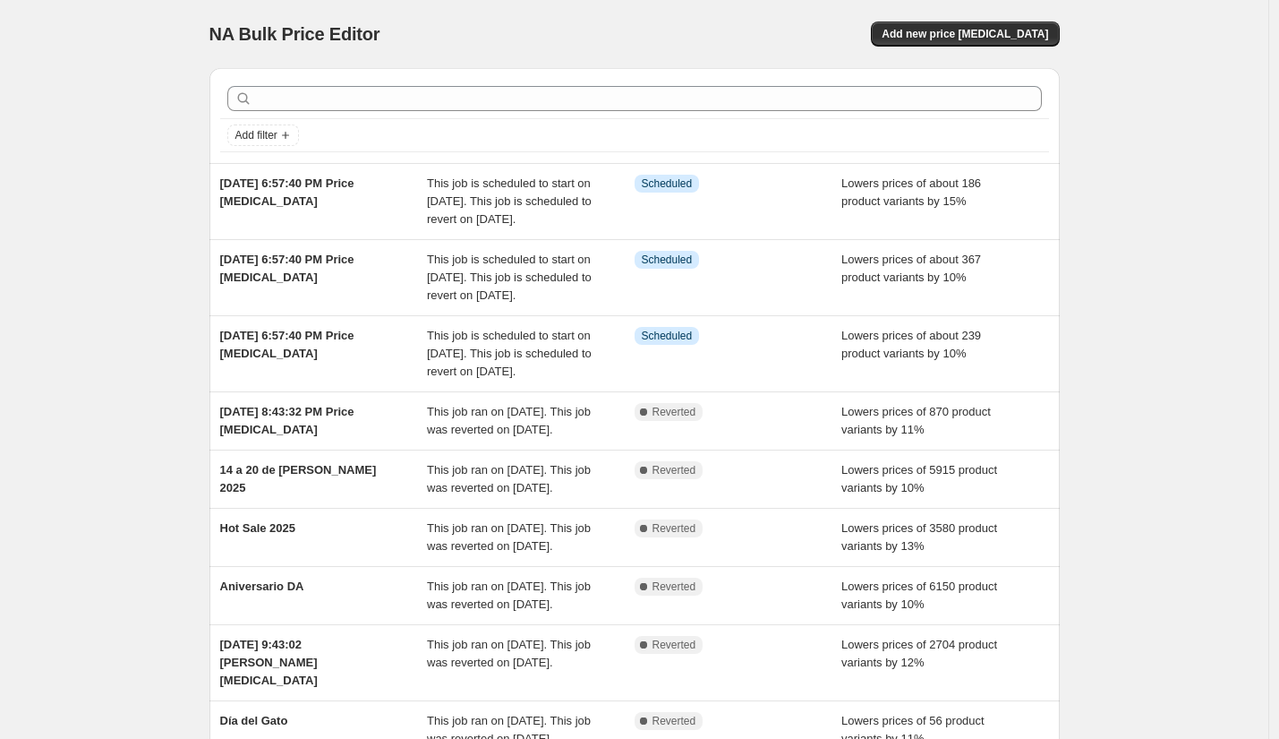
click at [158, 332] on div "NA Bulk Price Editor. This page is ready NA Bulk Price Editor Add new price cha…" at bounding box center [634, 506] width 1269 height 1012
